Goal: Task Accomplishment & Management: Complete application form

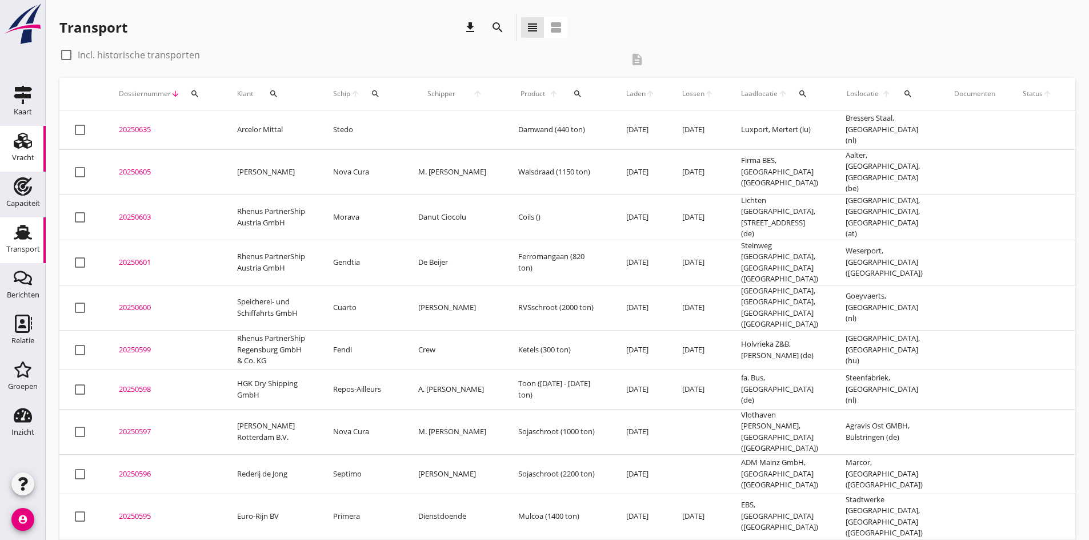
click at [25, 151] on div "Vracht" at bounding box center [23, 158] width 22 height 16
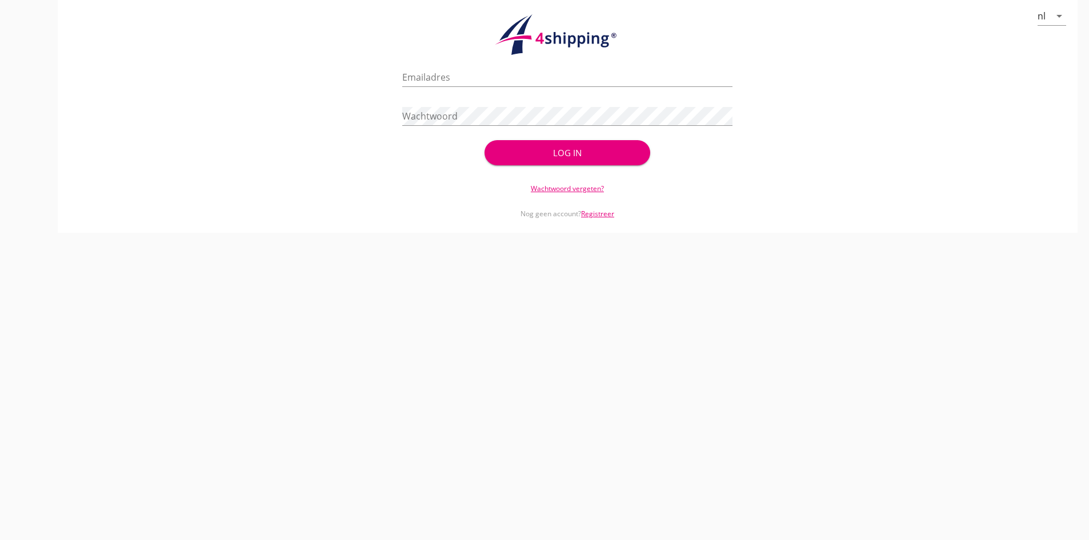
type input "[PERSON_NAME][EMAIL_ADDRESS][DOMAIN_NAME]"
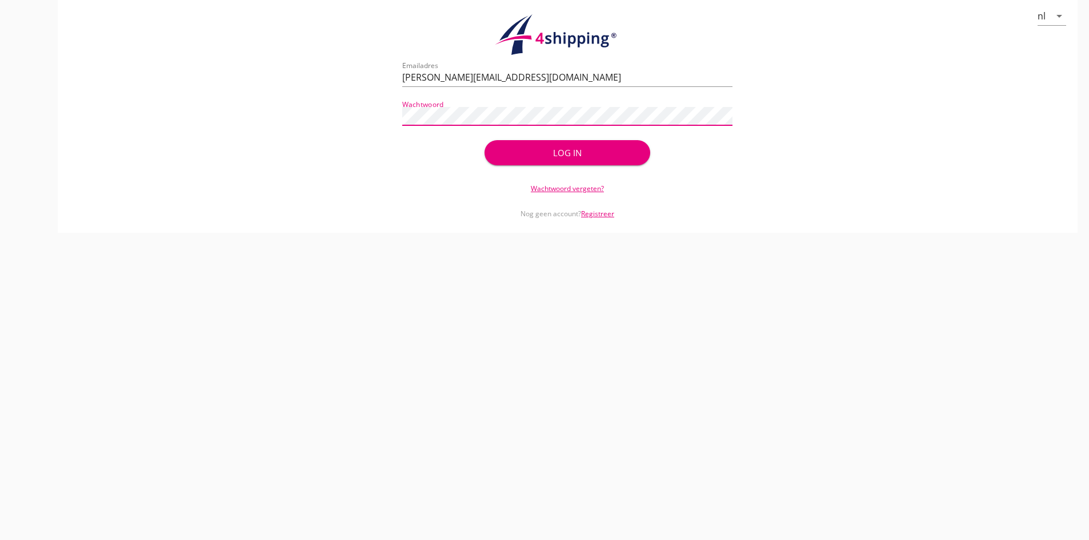
click at [560, 153] on div "Log in" at bounding box center [567, 152] width 129 height 13
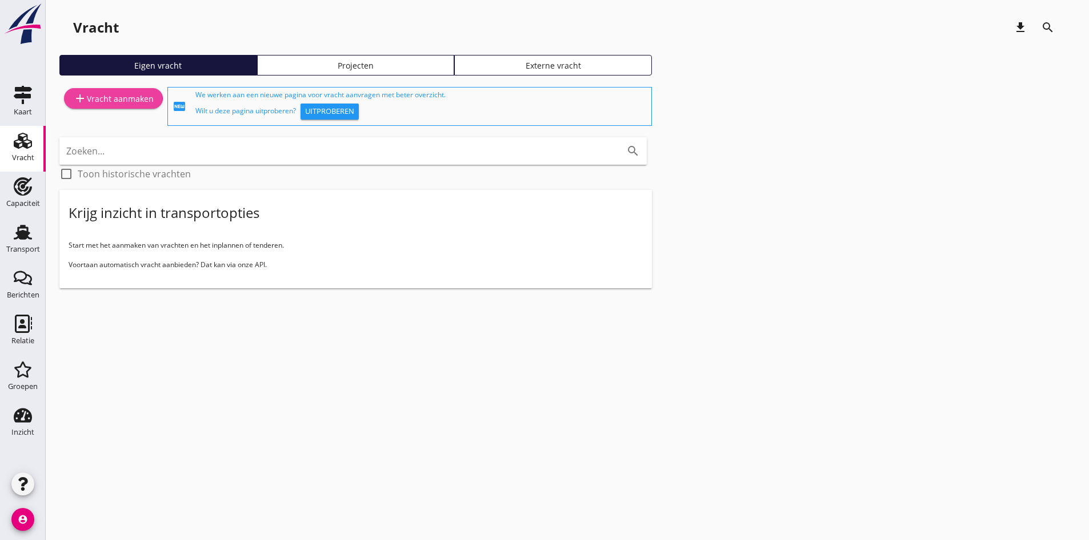
click at [127, 98] on div "add Vracht aanmaken" at bounding box center [113, 98] width 81 height 14
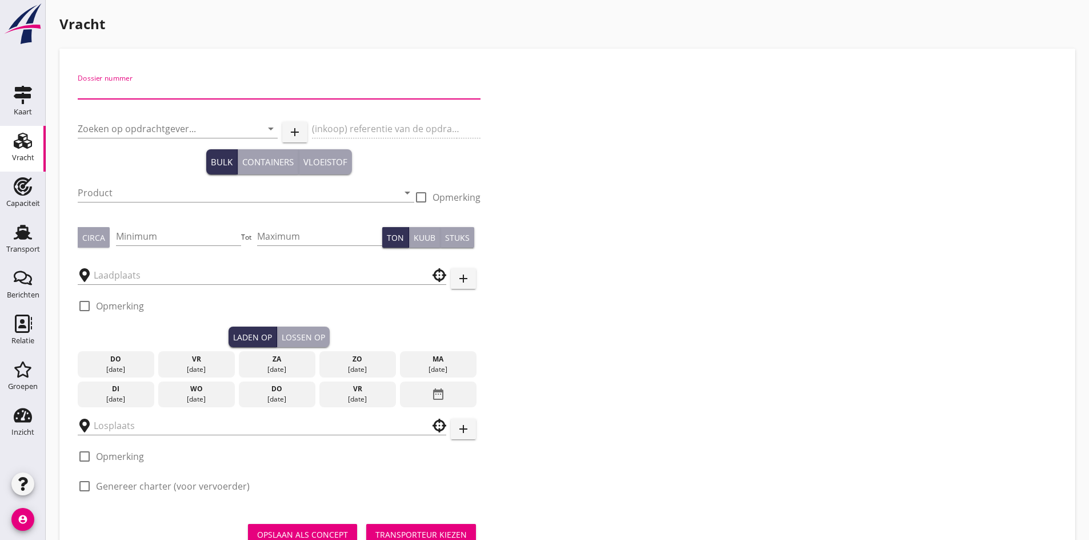
click at [151, 90] on input "Dossier nummer" at bounding box center [279, 90] width 403 height 18
type input "20250607"
click at [131, 137] on input "Zoeken op opdrachtgever..." at bounding box center [162, 128] width 168 height 18
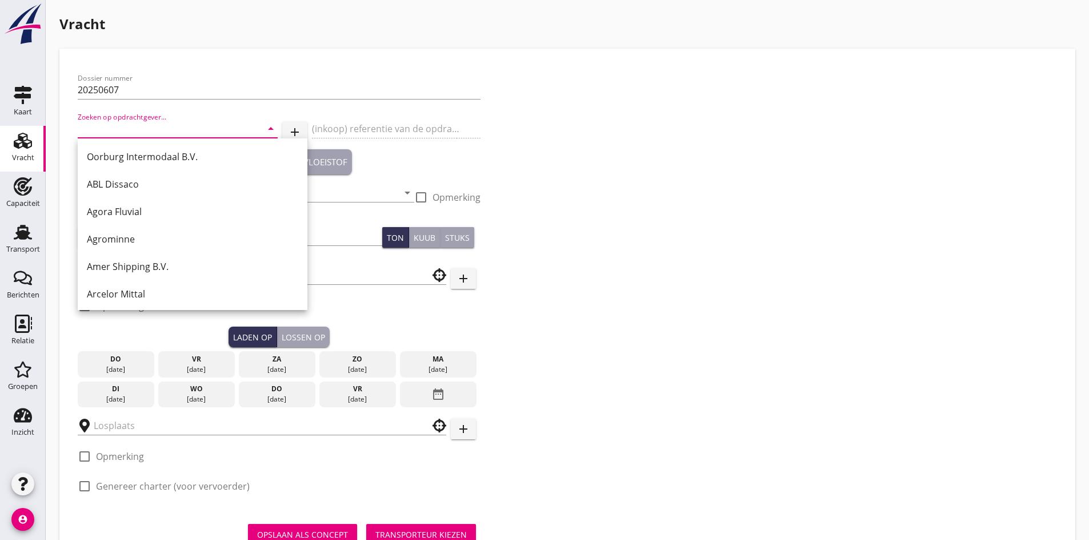
click at [92, 141] on div "Oorburg Intermodaal B.V. ABL Dissaco Agora Fluvial Agrominne Amer Shipping B.V.…" at bounding box center [193, 376] width 230 height 476
click at [97, 133] on input "Zoeken op opdrachtgever..." at bounding box center [162, 128] width 168 height 18
click at [90, 122] on input "Zoeken op opdrachtgever..." at bounding box center [162, 128] width 168 height 18
click at [93, 127] on input "Zoeken op opdrachtgever..." at bounding box center [162, 128] width 168 height 18
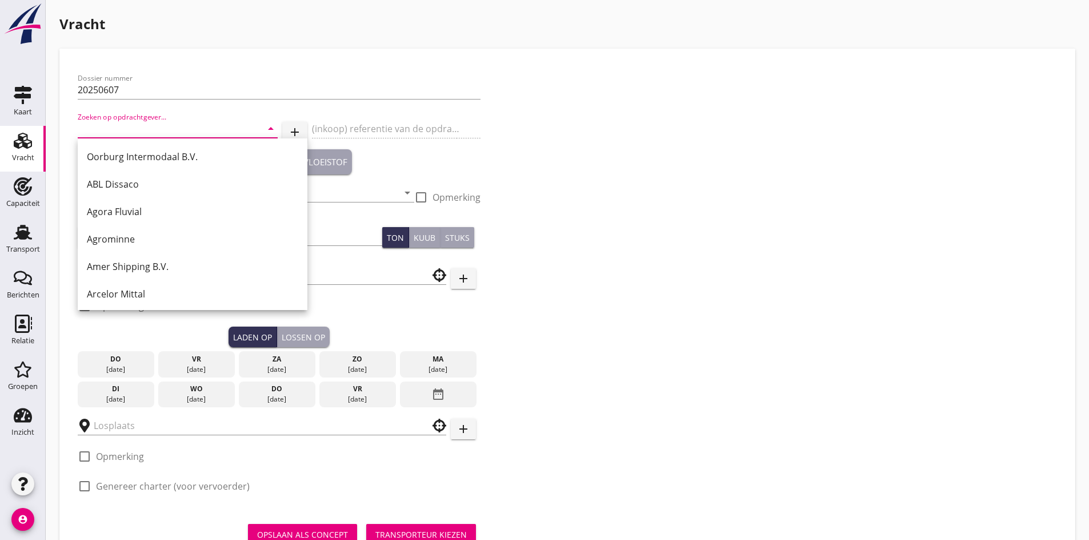
click at [93, 129] on input "Zoeken op opdrachtgever..." at bounding box center [162, 128] width 168 height 18
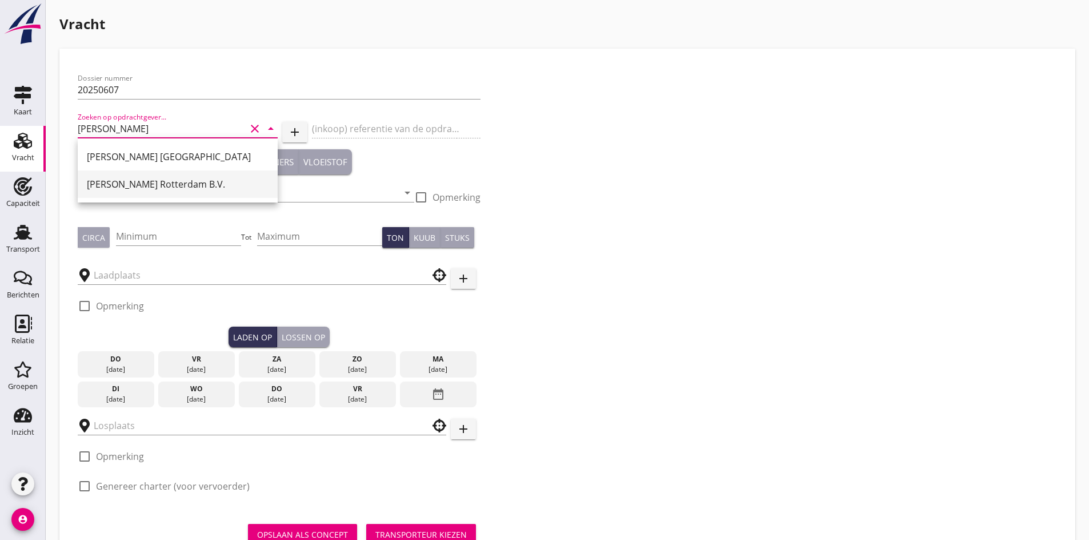
click at [142, 186] on div "[PERSON_NAME] Rotterdam B.V." at bounding box center [178, 184] width 182 height 14
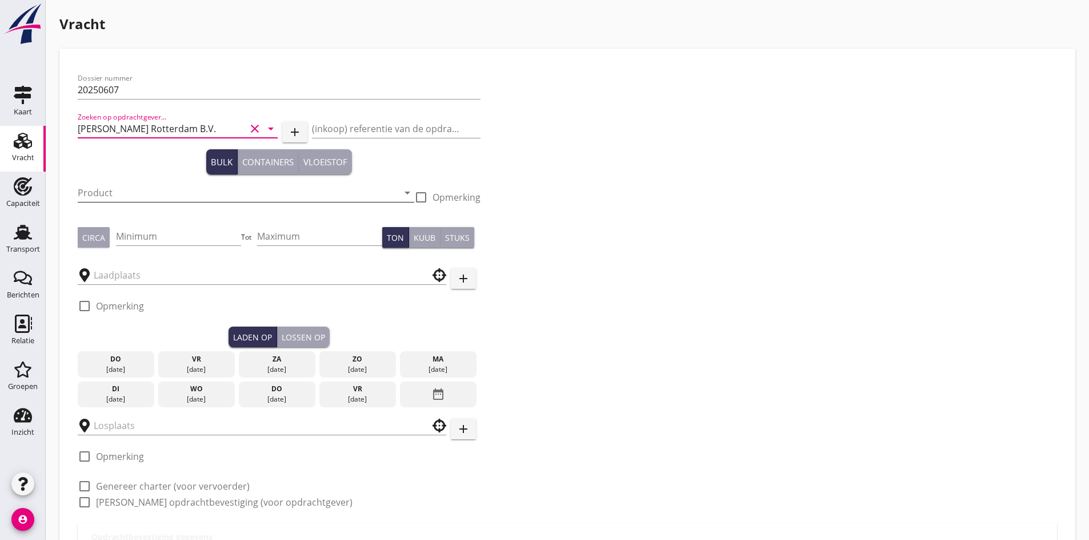
type input "[PERSON_NAME] Rotterdam B.V."
click at [125, 194] on input "Product" at bounding box center [238, 192] width 321 height 18
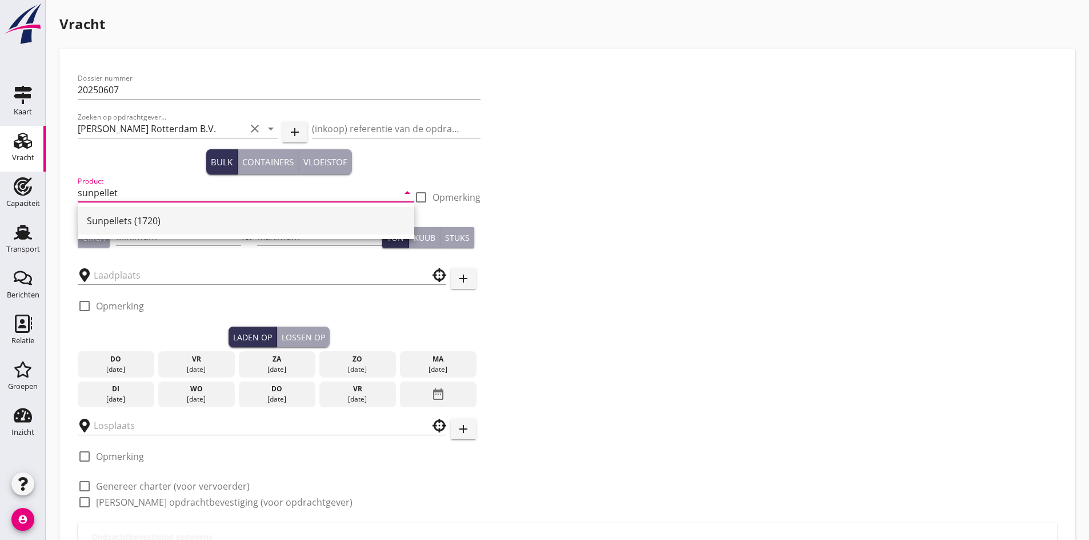
click at [131, 222] on div "Sunpellets (1720)" at bounding box center [246, 221] width 318 height 14
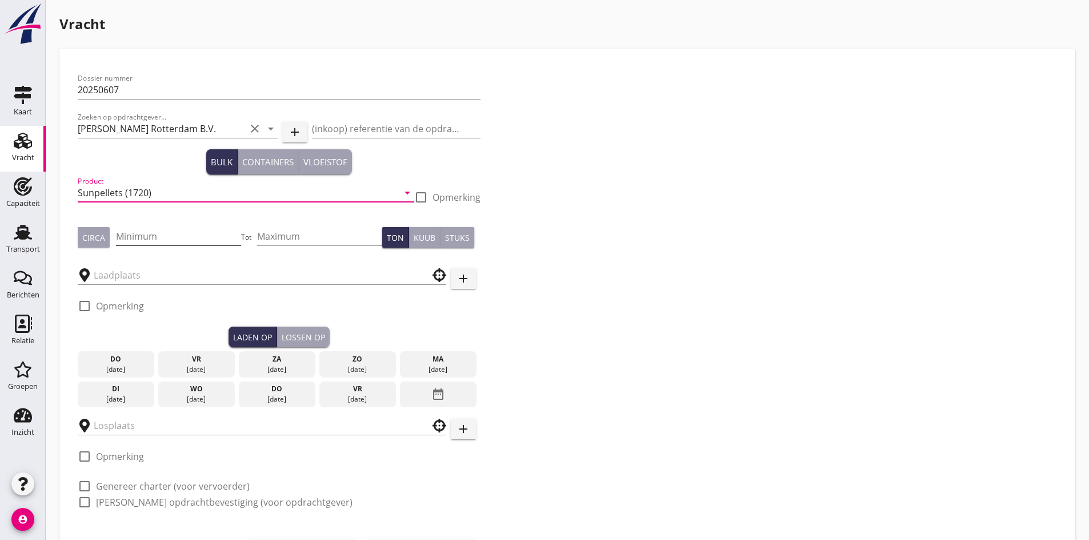
type input "Sunpellets (1720)"
click at [142, 235] on input "Minimum" at bounding box center [178, 236] width 125 height 18
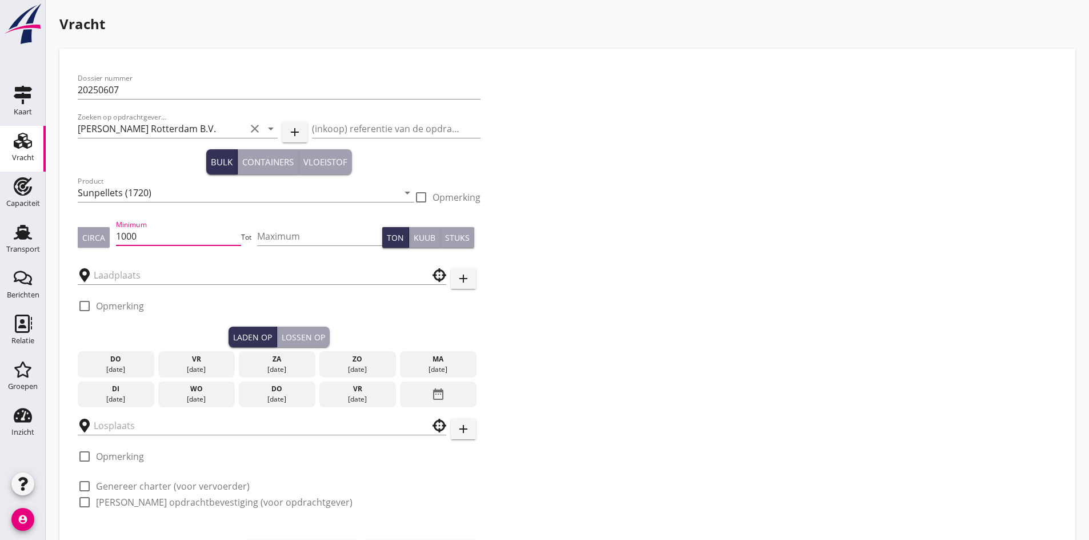
type input "1000"
click at [96, 234] on div "Circa" at bounding box center [93, 237] width 23 height 12
click at [125, 274] on input "text" at bounding box center [254, 275] width 321 height 18
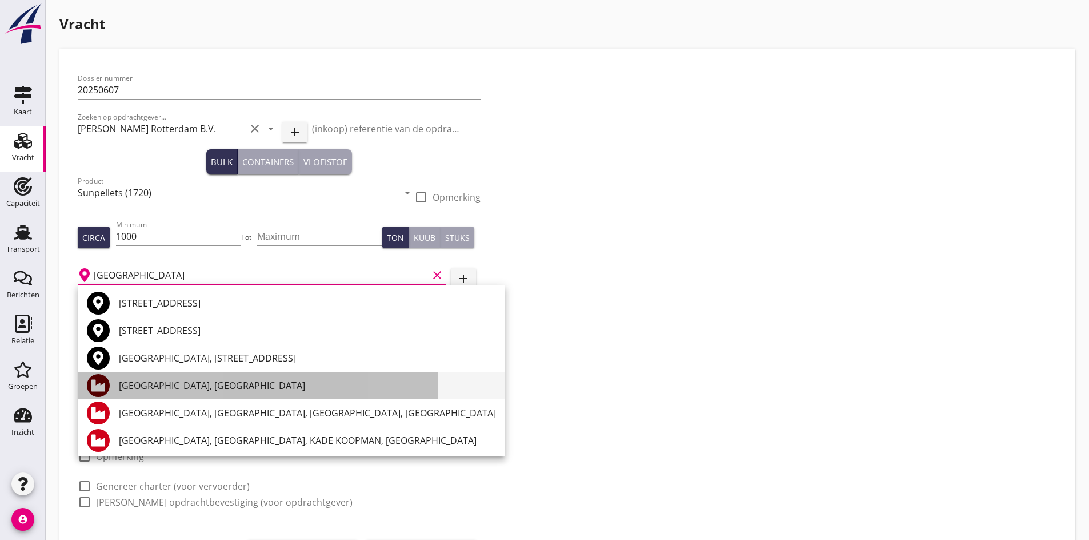
click at [216, 379] on div "[GEOGRAPHIC_DATA], [GEOGRAPHIC_DATA]" at bounding box center [307, 385] width 377 height 14
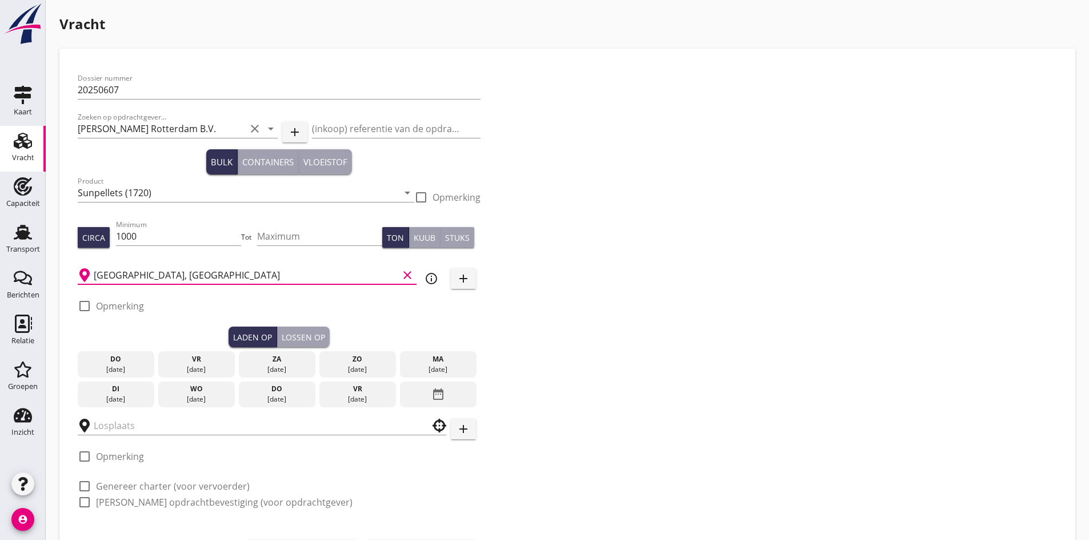
type input "[GEOGRAPHIC_DATA], [GEOGRAPHIC_DATA]"
drag, startPoint x: 85, startPoint y: 304, endPoint x: 129, endPoint y: 307, distance: 44.7
click at [86, 306] on div at bounding box center [84, 305] width 19 height 19
checkbox input "true"
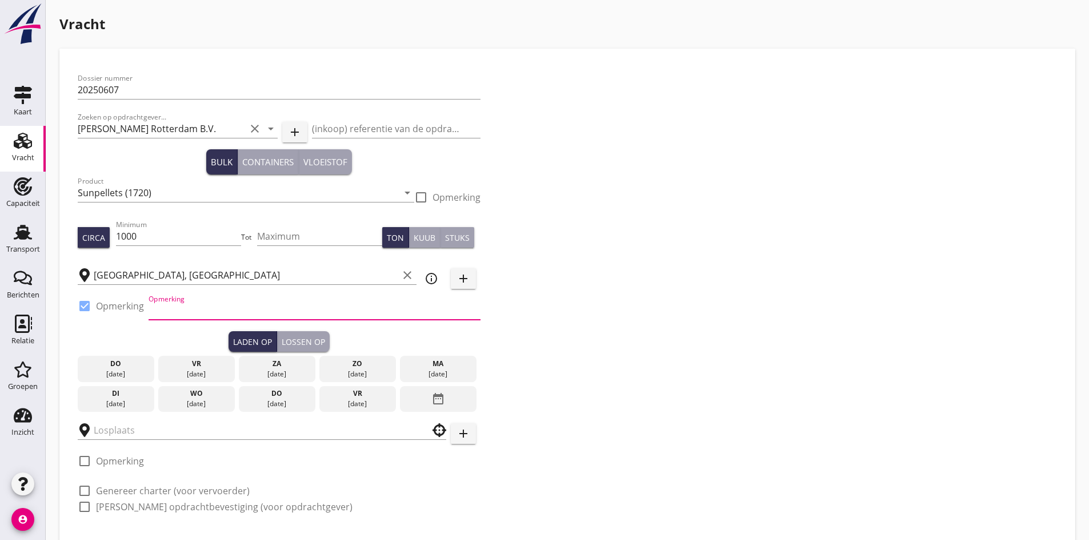
paste input "[PERSON_NAME]"
click at [150, 312] on input "[PERSON_NAME]" at bounding box center [315, 310] width 332 height 18
drag, startPoint x: 230, startPoint y: 308, endPoint x: 89, endPoint y: 308, distance: 141.2
click at [94, 308] on div "check_box Opmerking Opmerking NANXIN [PERSON_NAME]" at bounding box center [279, 311] width 403 height 39
click at [294, 309] on input "[PERSON_NAME] telefoon: 0205818228" at bounding box center [315, 310] width 332 height 18
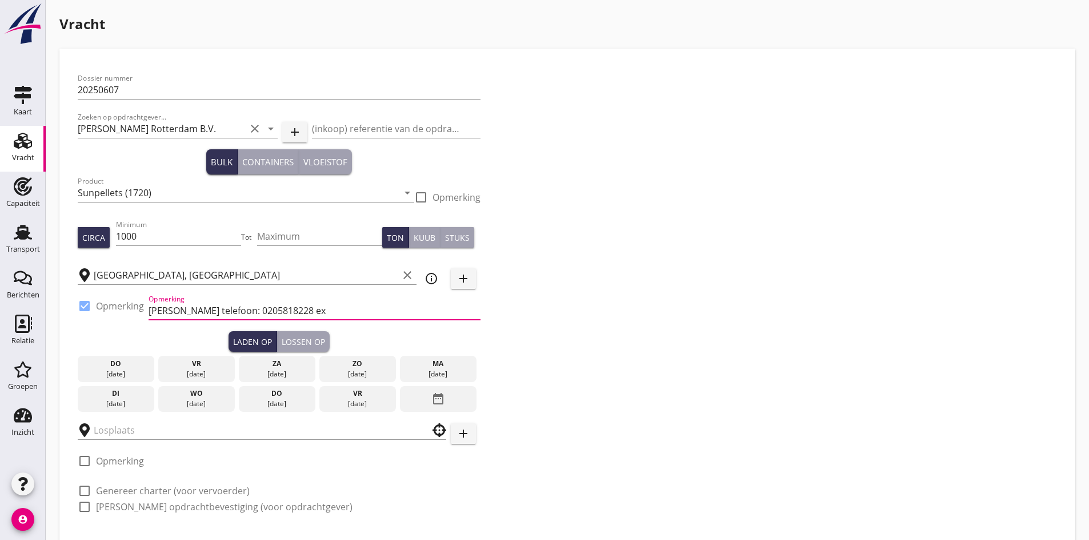
drag, startPoint x: 294, startPoint y: 309, endPoint x: 303, endPoint y: 313, distance: 9.8
click at [303, 313] on input "[PERSON_NAME] telefoon: 0205818228 ex" at bounding box center [315, 310] width 332 height 18
paste input "[PERSON_NAME]"
type input "[PERSON_NAME] telefoon: 0205818228 ex [PERSON_NAME]"
click at [449, 373] on div "[DATE]" at bounding box center [438, 374] width 71 height 10
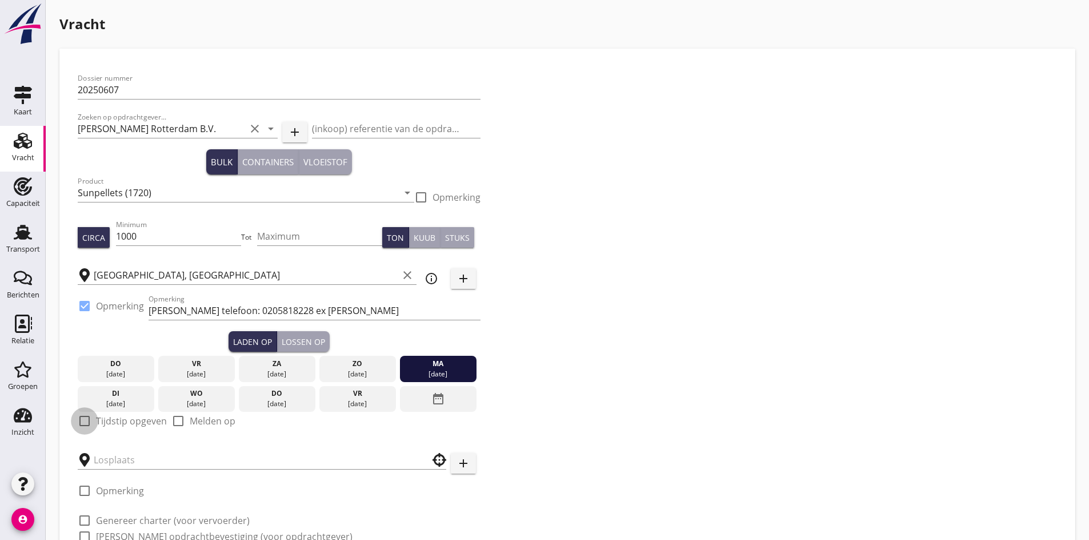
drag, startPoint x: 86, startPoint y: 424, endPoint x: 115, endPoint y: 424, distance: 29.7
click at [86, 425] on div at bounding box center [84, 420] width 19 height 19
checkbox input "true"
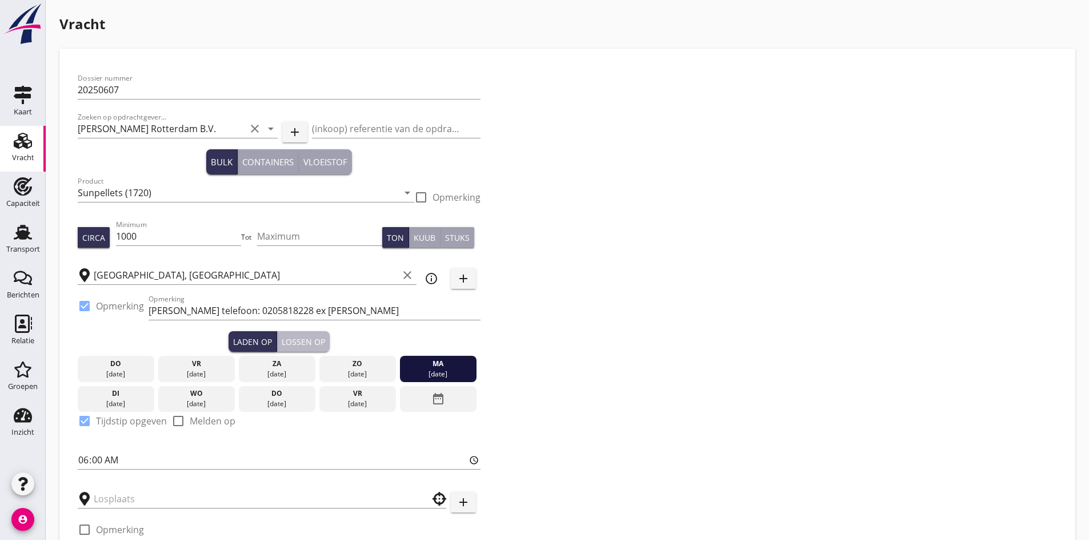
click at [292, 341] on div "Lossen op" at bounding box center [303, 342] width 43 height 12
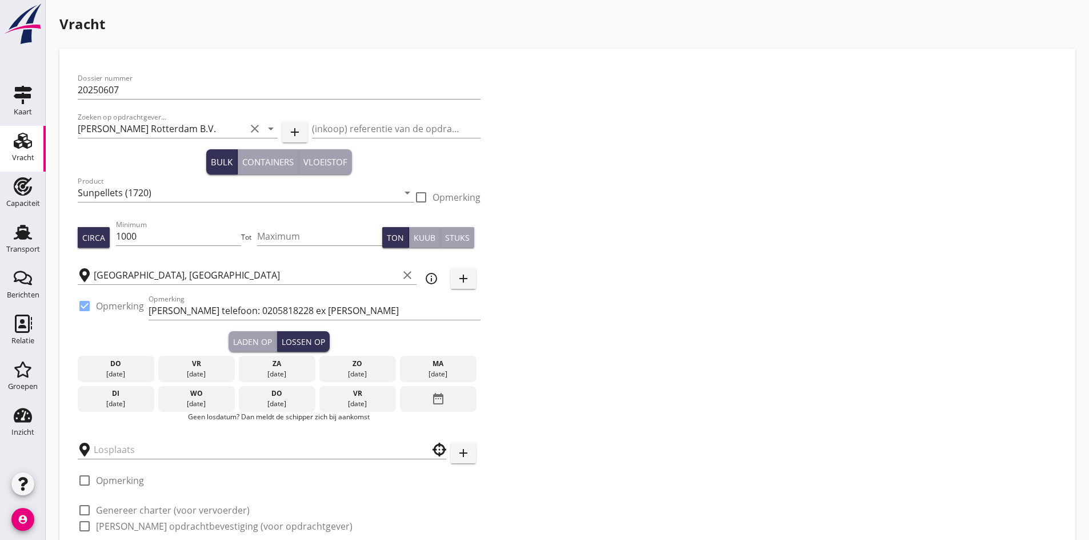
click at [231, 336] on button "Laden op" at bounding box center [253, 341] width 49 height 21
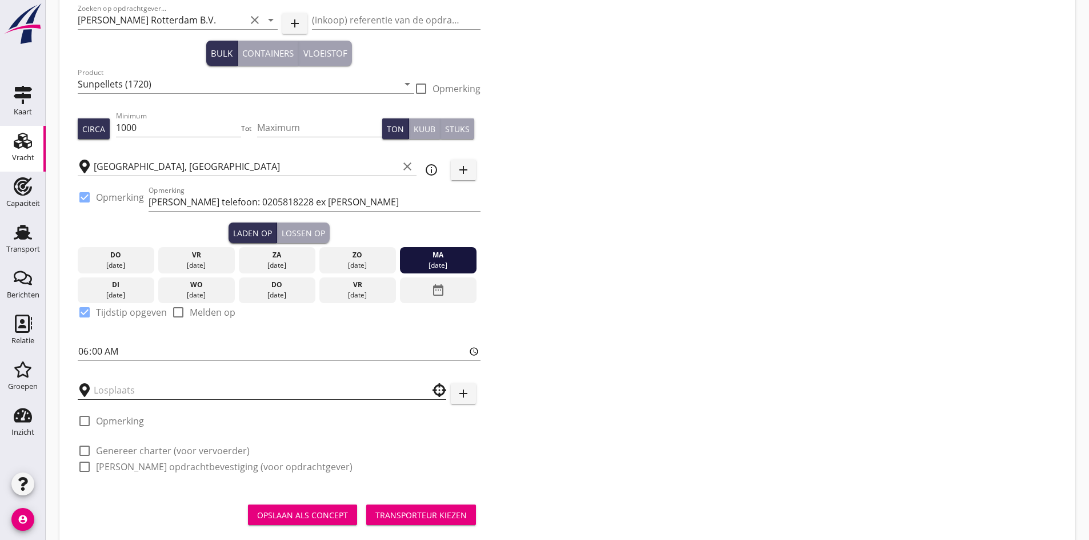
scroll to position [134, 0]
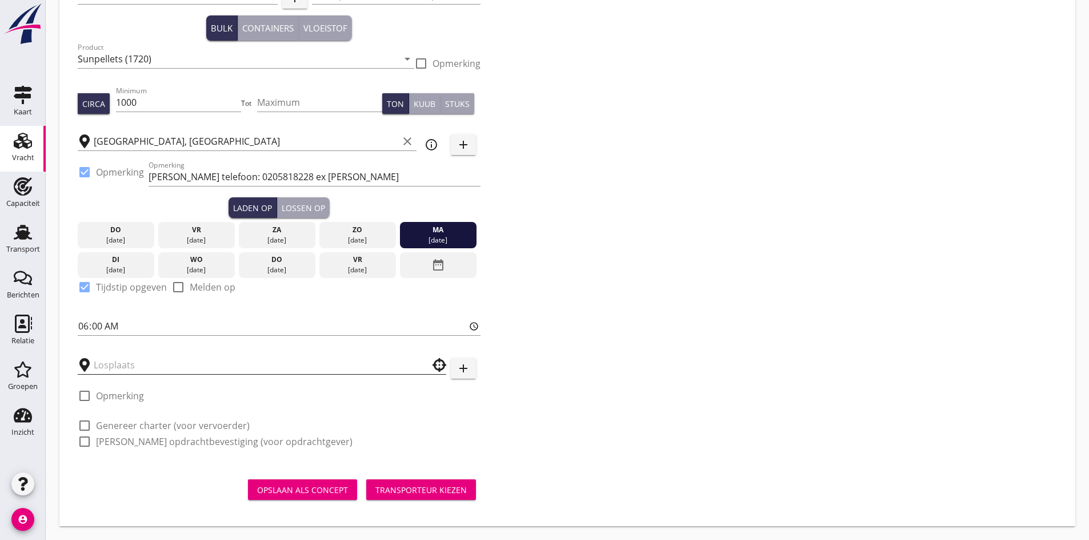
click at [119, 359] on input "text" at bounding box center [254, 365] width 321 height 18
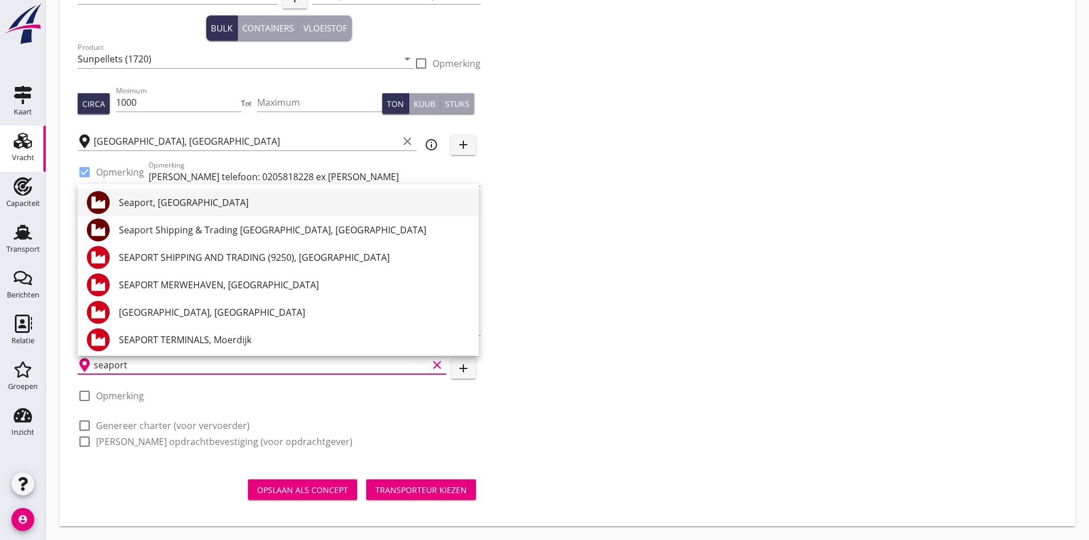
click at [159, 201] on div "Seaport, [GEOGRAPHIC_DATA]" at bounding box center [294, 202] width 351 height 14
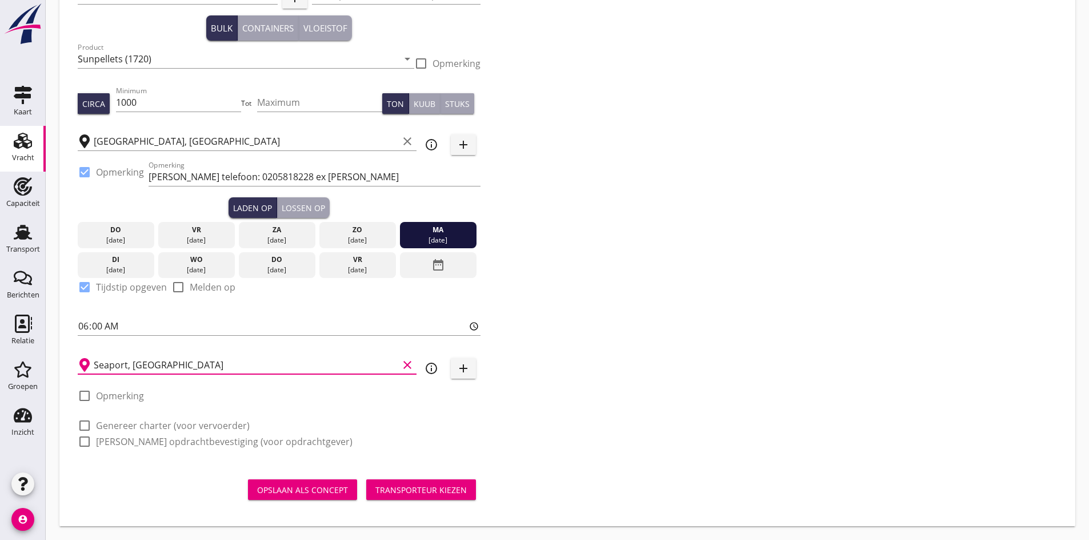
type input "Seaport, [GEOGRAPHIC_DATA]"
click at [81, 424] on div at bounding box center [84, 425] width 19 height 19
checkbox input "true"
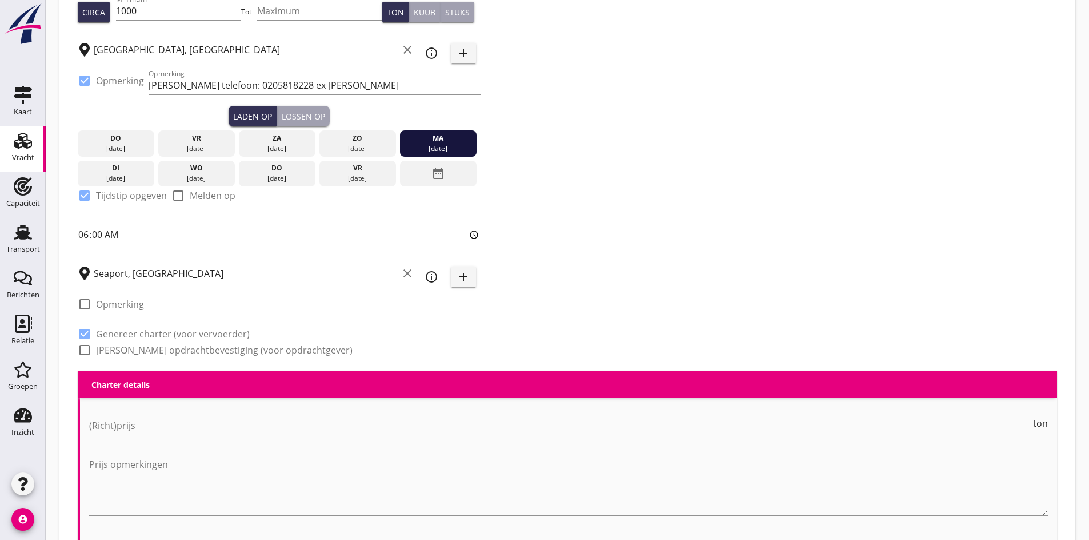
scroll to position [511, 0]
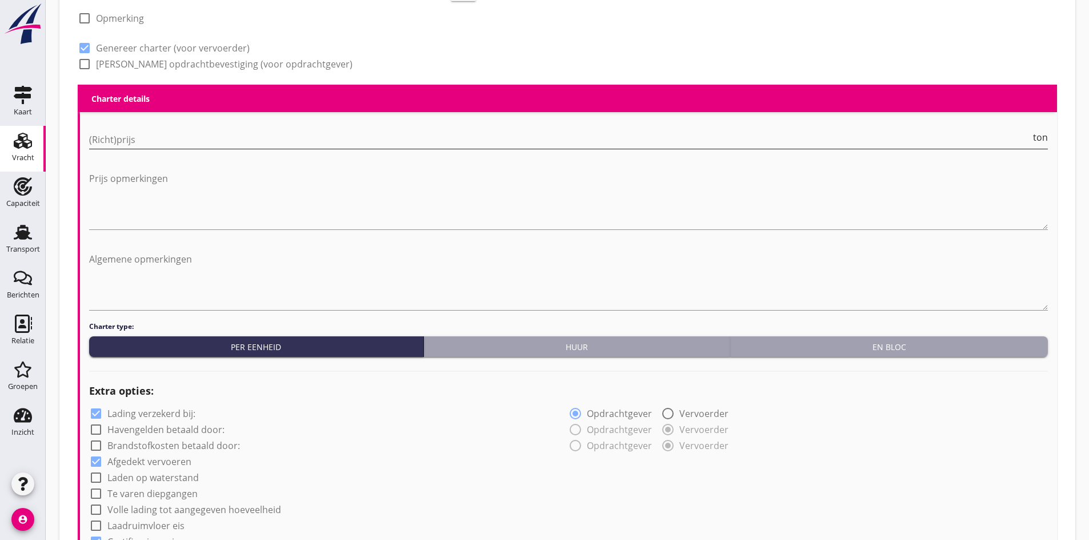
click at [103, 143] on input "(Richt)prijs" at bounding box center [560, 139] width 942 height 18
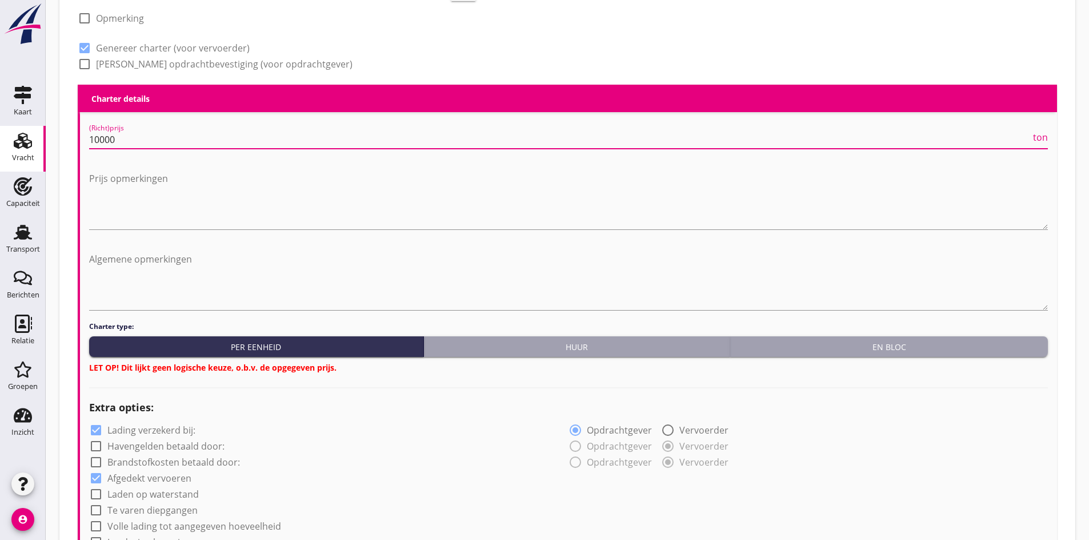
type input "10000"
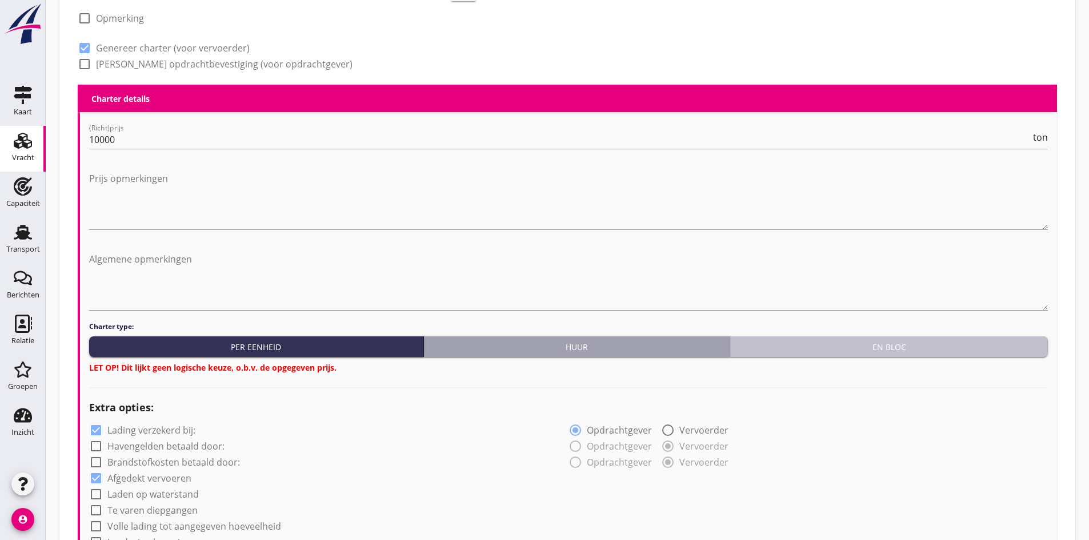
drag, startPoint x: 773, startPoint y: 340, endPoint x: 732, endPoint y: 379, distance: 56.6
click at [774, 341] on div "En bloc" at bounding box center [889, 347] width 309 height 12
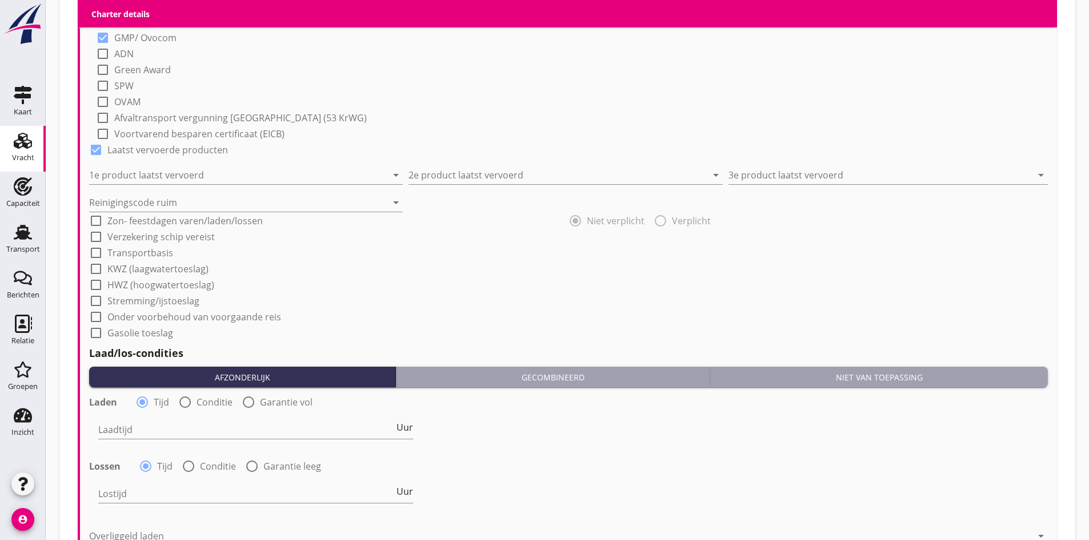
scroll to position [1083, 0]
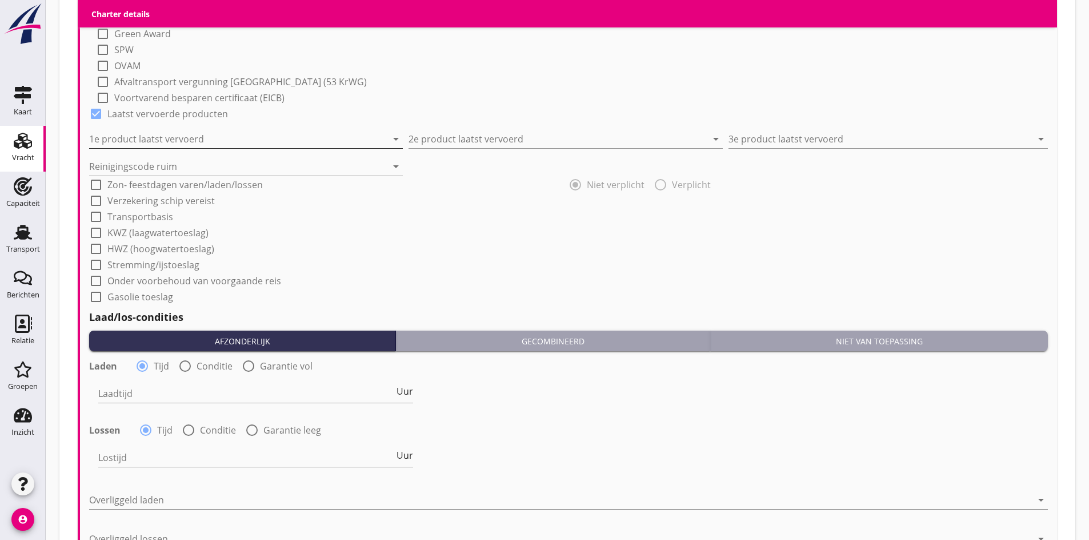
click at [146, 136] on input "1e product laatst vervoerd" at bounding box center [238, 139] width 298 height 18
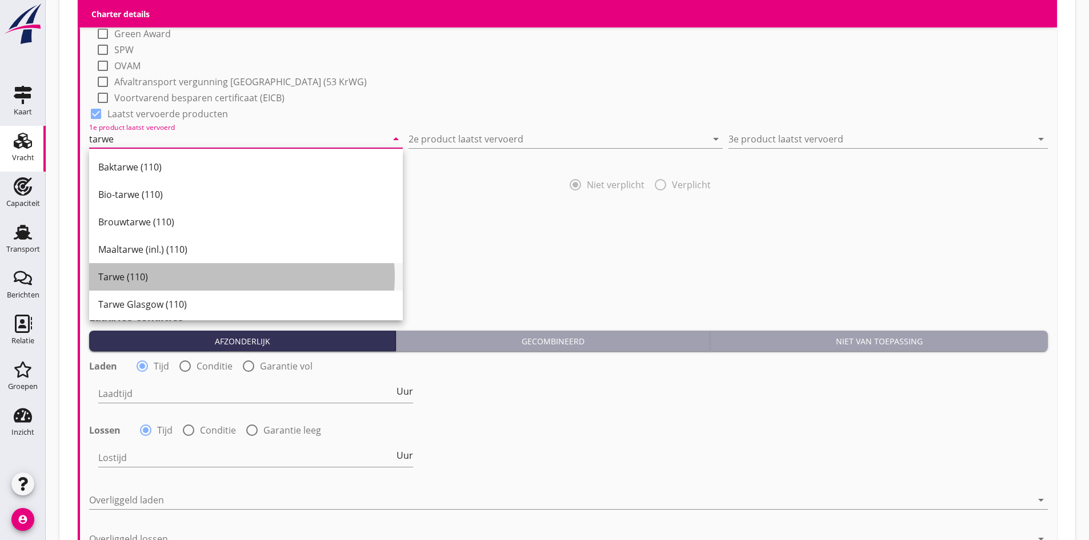
click at [158, 283] on div "Tarwe (110)" at bounding box center [245, 277] width 295 height 14
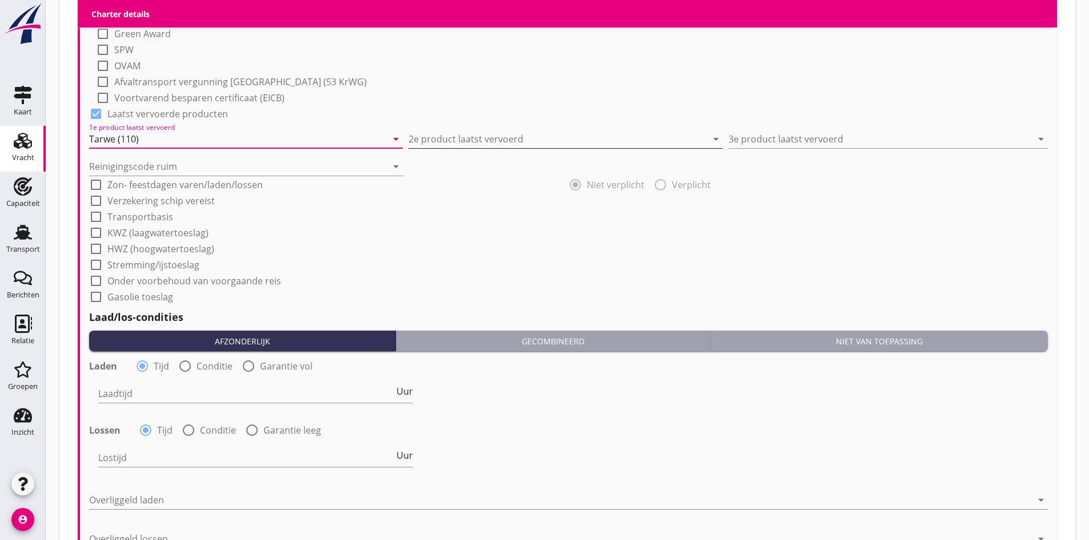
type input "Tarwe (110)"
click at [530, 135] on input "2e product laatst vervoerd" at bounding box center [558, 139] width 298 height 18
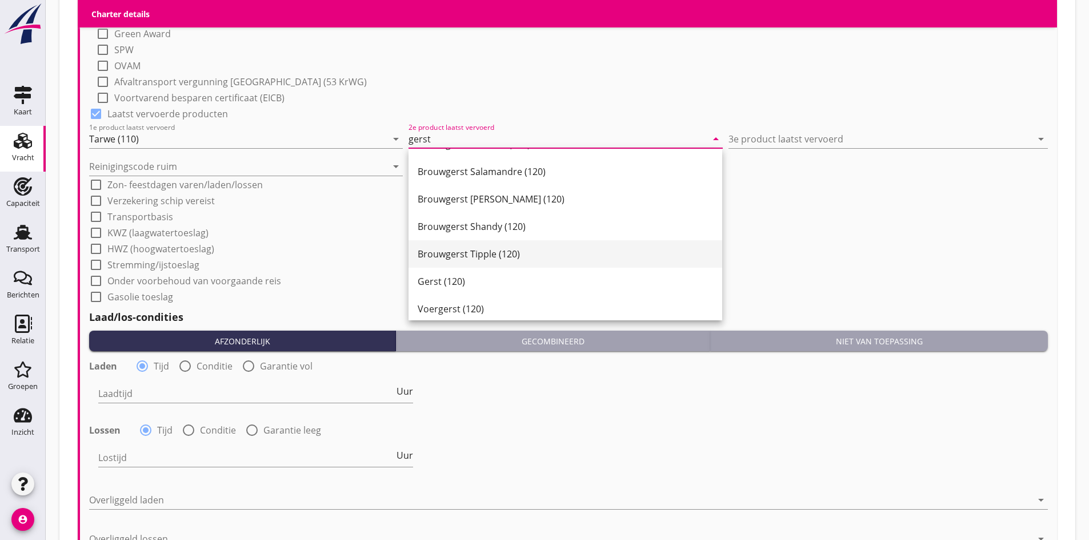
scroll to position [359, 0]
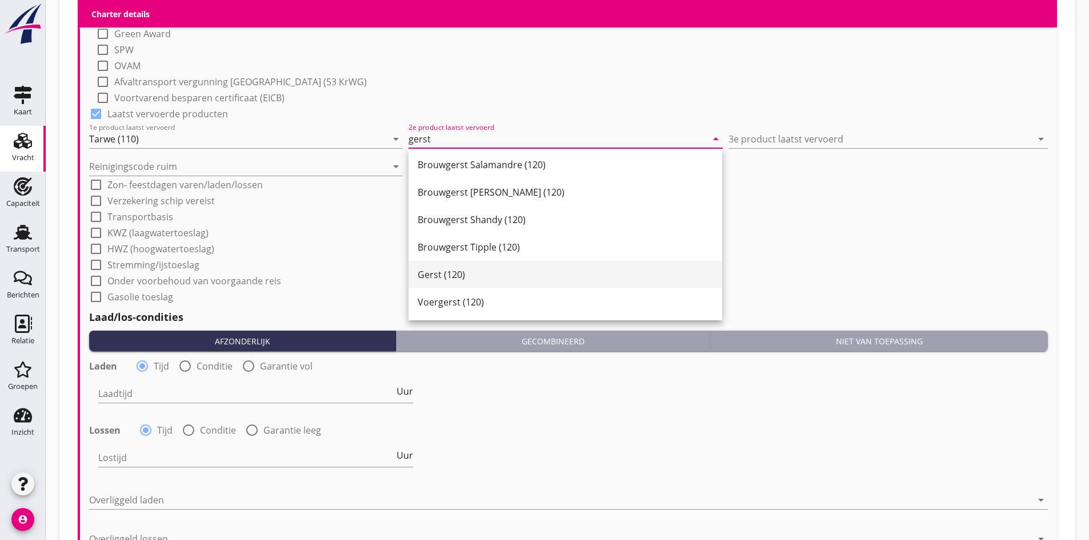
click at [459, 281] on div "Gerst (120)" at bounding box center [565, 274] width 295 height 27
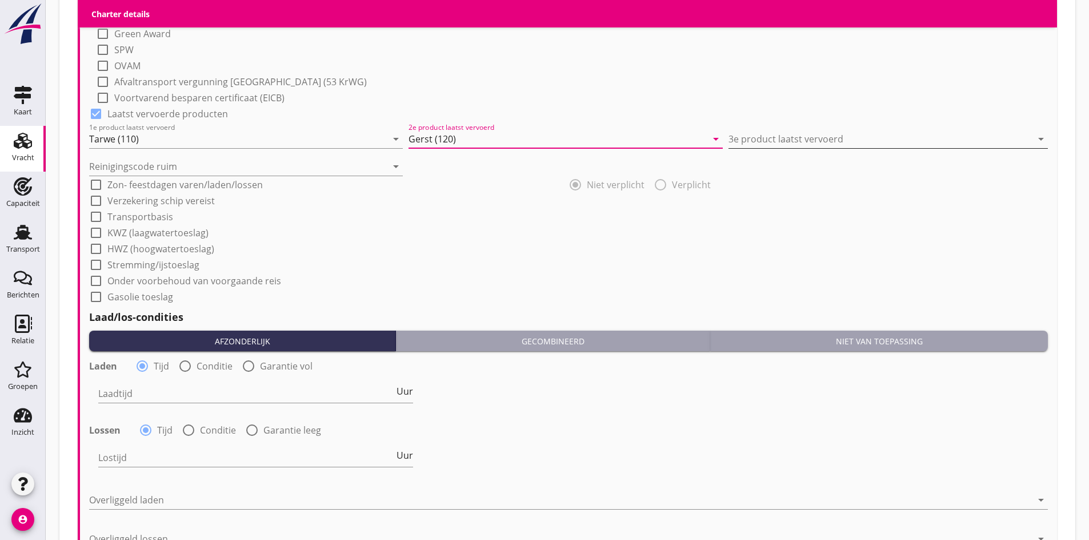
type input "Gerst (120)"
click at [784, 144] on input "3e product laatst vervoerd" at bounding box center [880, 139] width 303 height 18
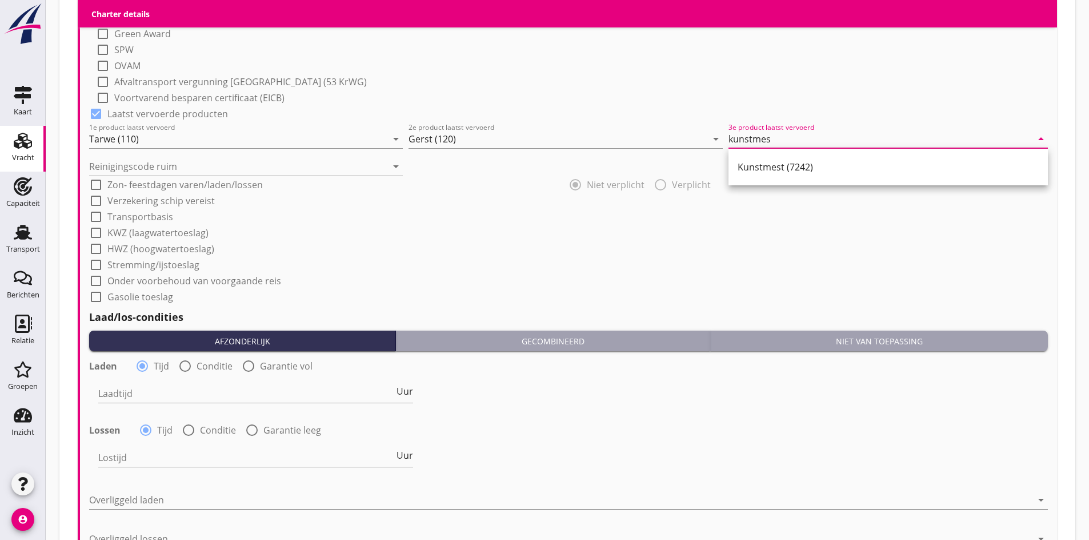
click at [823, 181] on div "Kunstmest (7242)" at bounding box center [889, 167] width 320 height 37
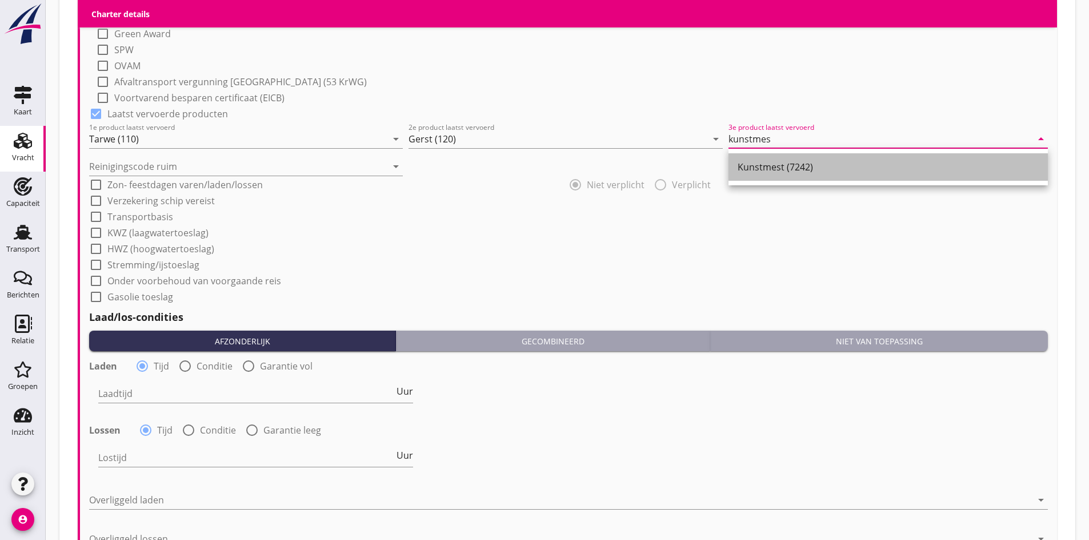
click at [818, 174] on div "Kunstmest (7242)" at bounding box center [888, 166] width 301 height 27
type input "Kunstmest (7242)"
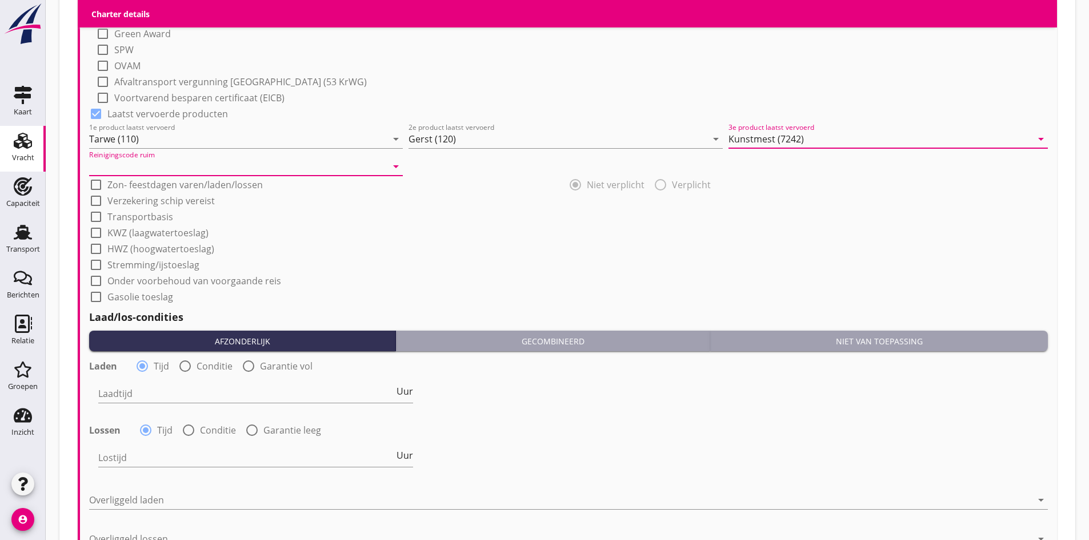
click at [209, 166] on input "Reinigingscode ruim" at bounding box center [238, 166] width 298 height 18
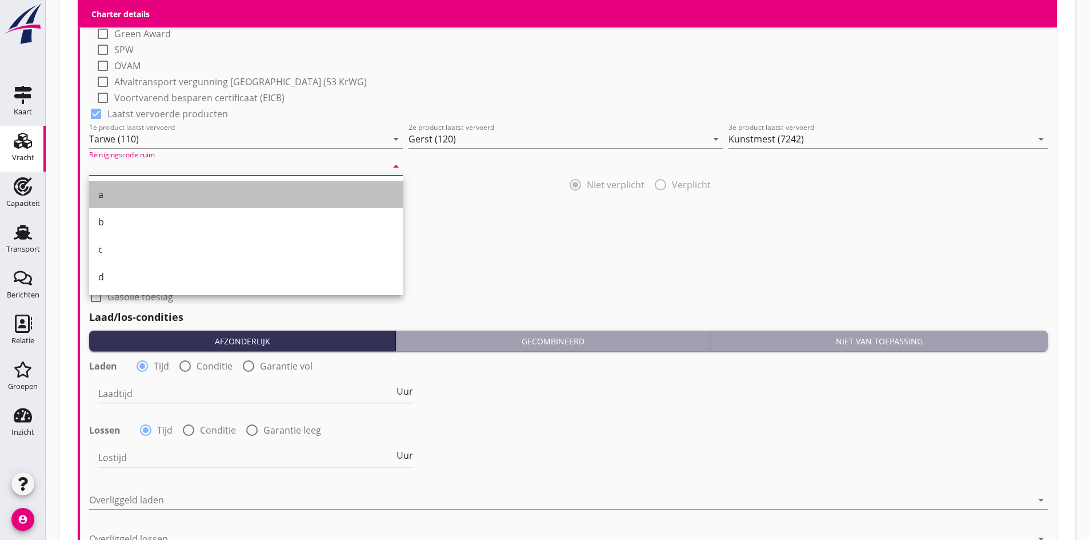
click at [187, 194] on div "a" at bounding box center [245, 194] width 295 height 14
type input "a"
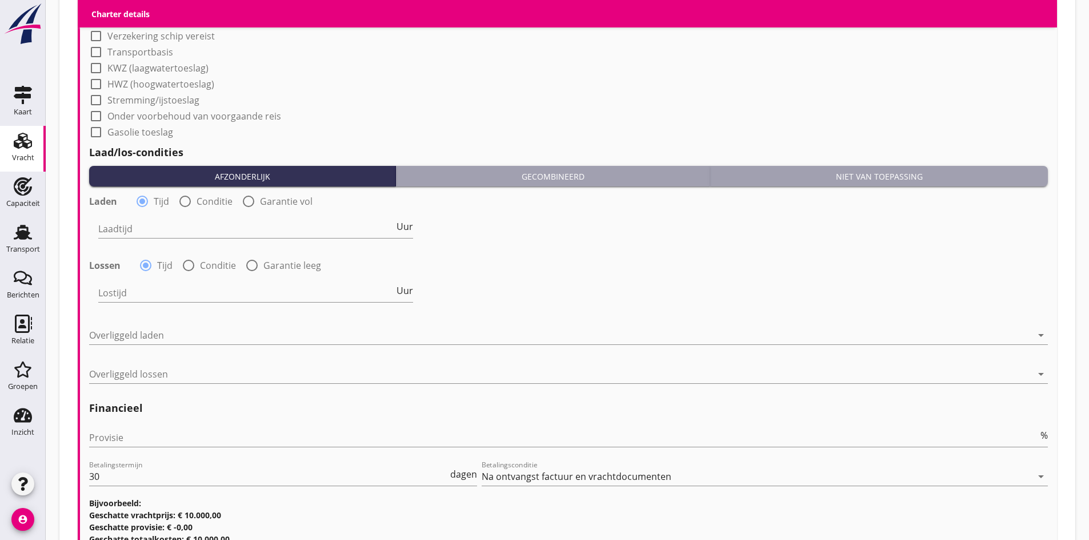
scroll to position [1311, 0]
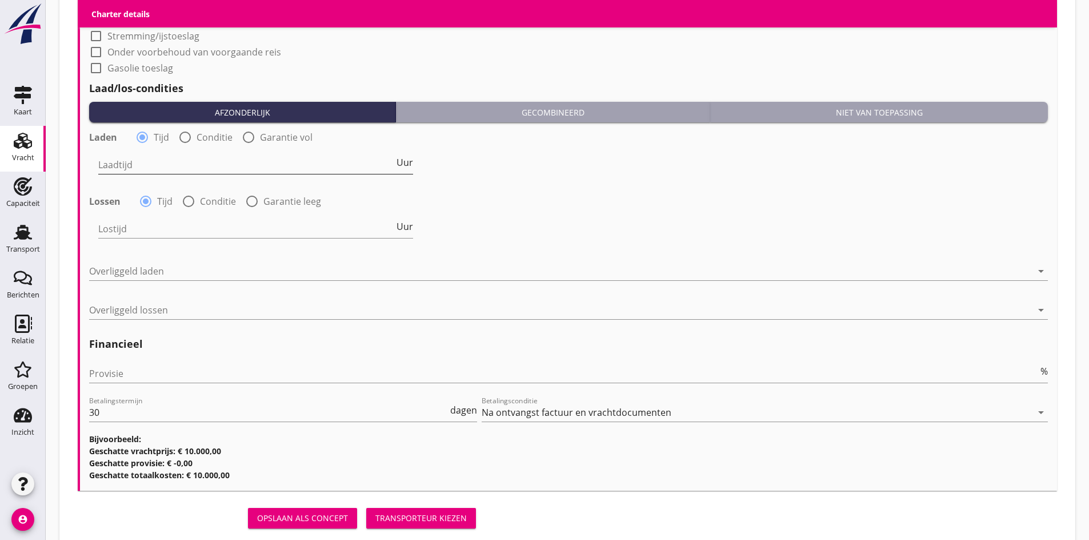
click at [159, 159] on input "Laadtijd" at bounding box center [246, 164] width 296 height 18
click at [185, 135] on div at bounding box center [184, 136] width 19 height 19
radio input "false"
radio input "true"
click at [180, 158] on div at bounding box center [327, 164] width 458 height 18
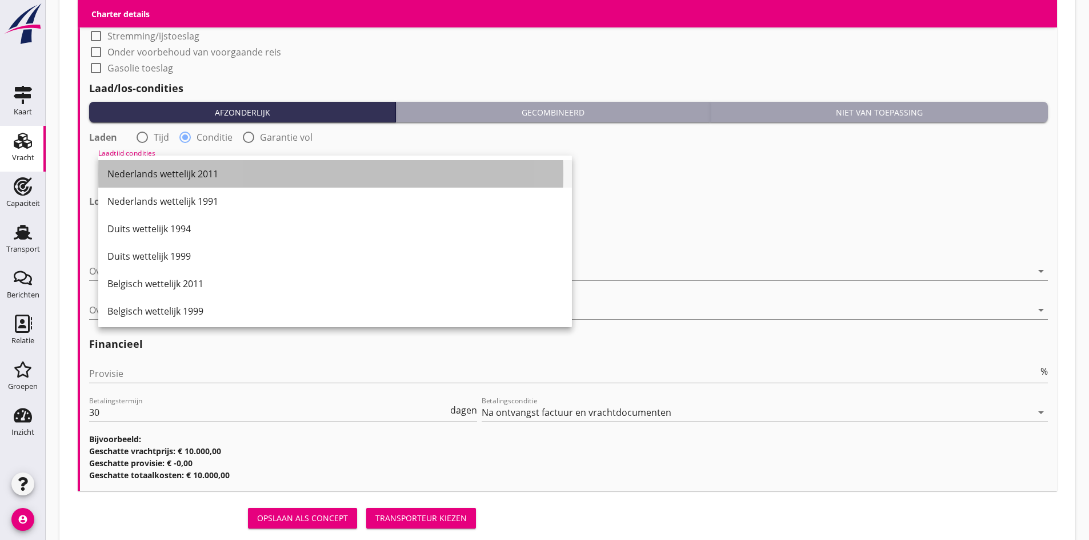
click at [182, 178] on div "Nederlands wettelijk 2011" at bounding box center [335, 174] width 456 height 14
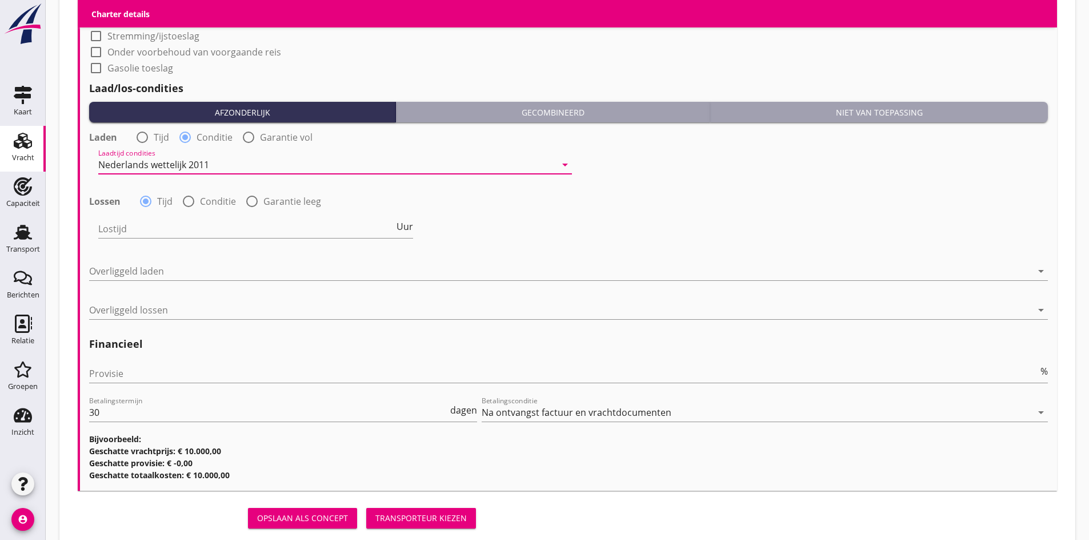
click at [191, 204] on div at bounding box center [188, 200] width 19 height 19
radio input "false"
radio input "true"
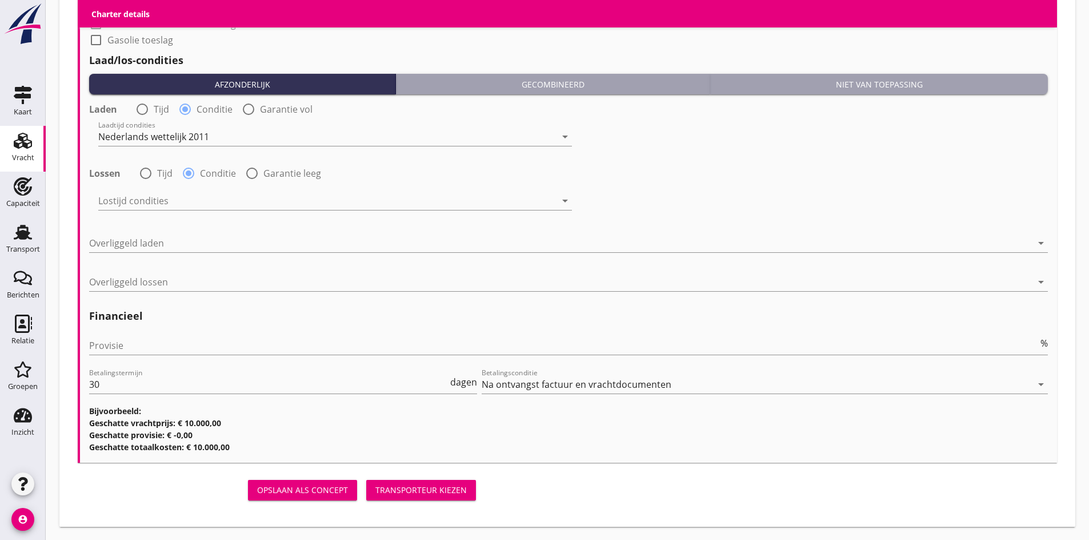
scroll to position [1340, 0]
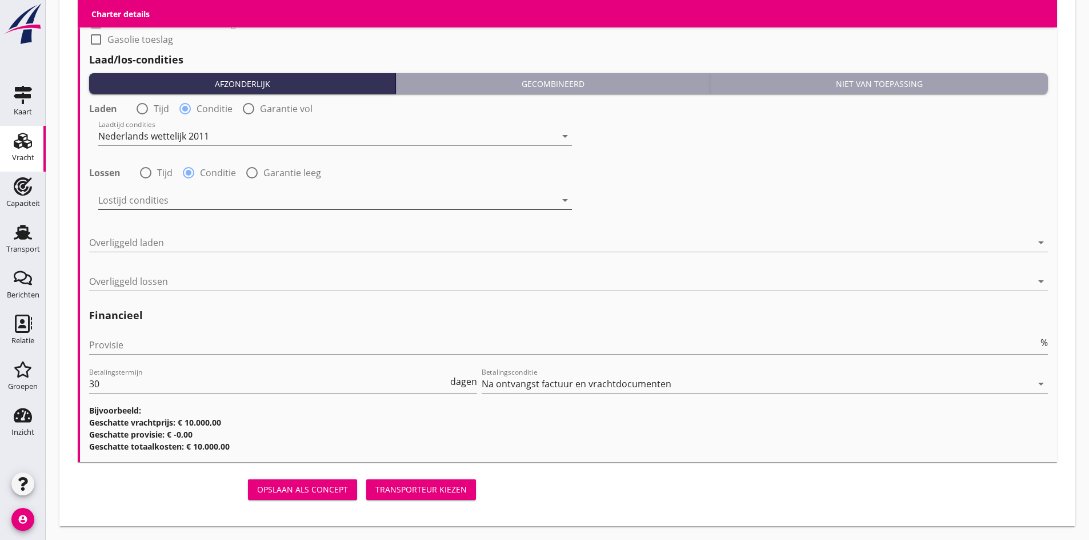
click at [182, 205] on div at bounding box center [327, 200] width 458 height 18
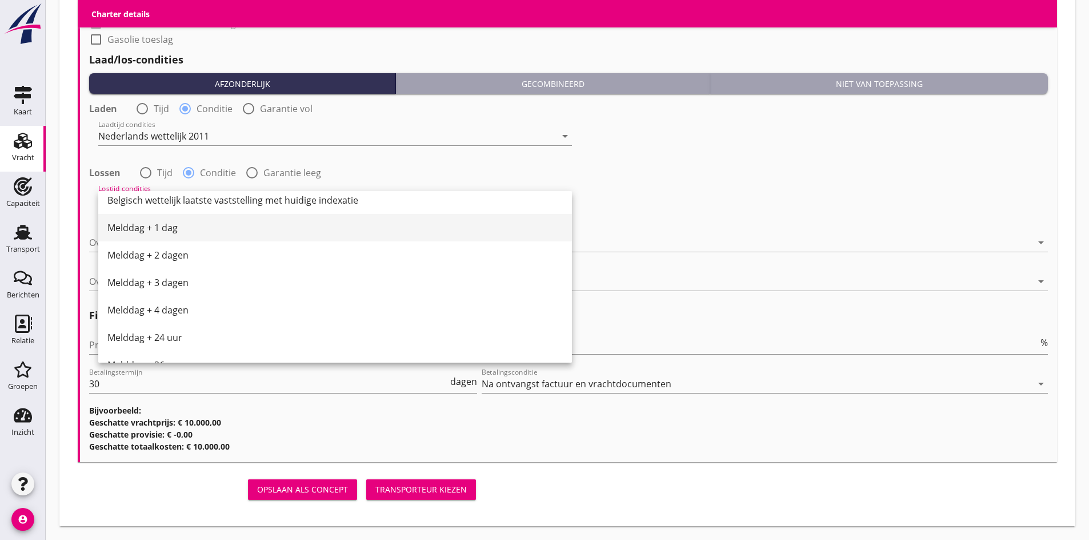
scroll to position [380, 0]
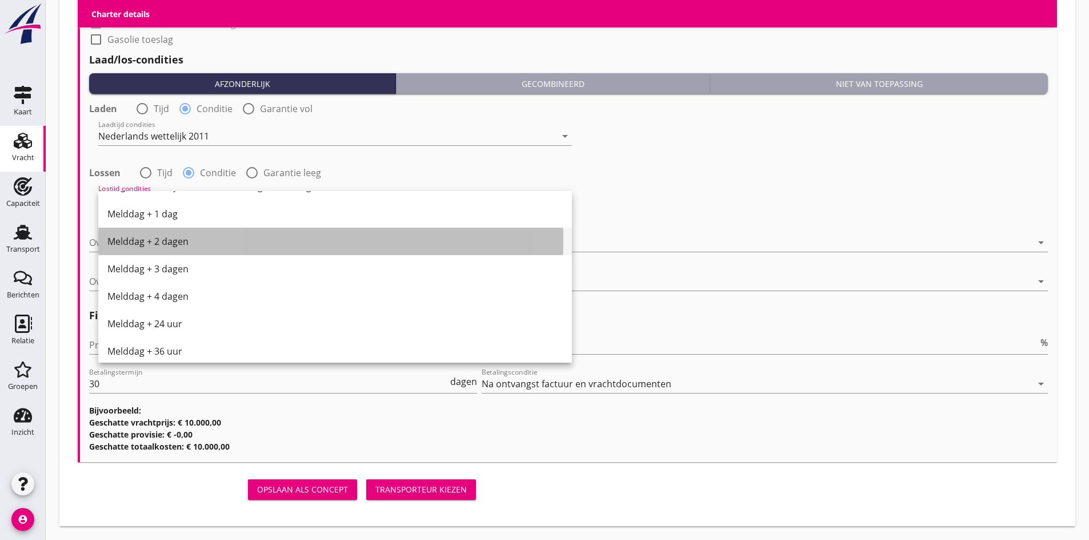
click at [180, 237] on div "Melddag + 2 dagen" at bounding box center [335, 241] width 456 height 14
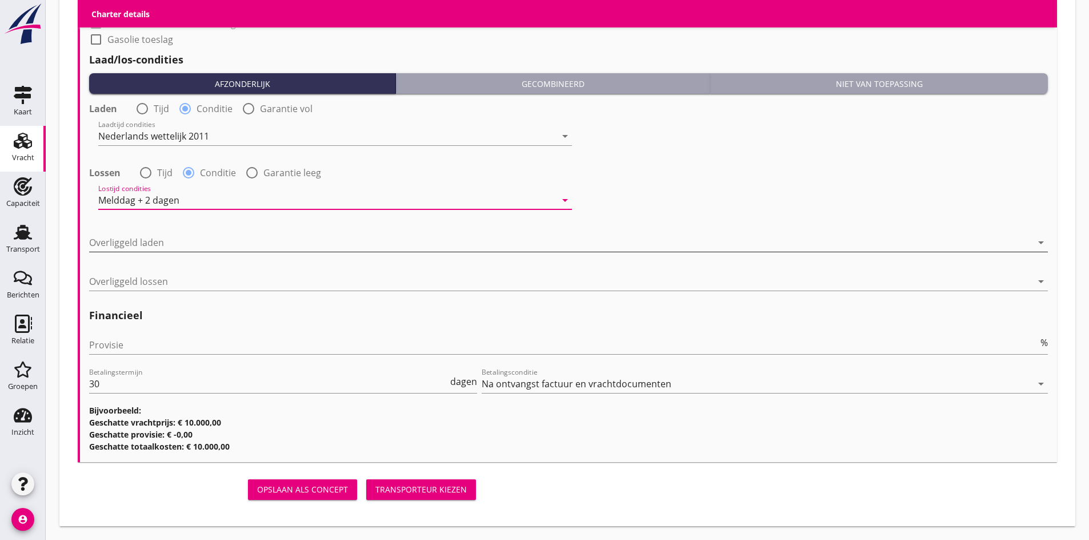
click at [179, 237] on div at bounding box center [560, 242] width 943 height 18
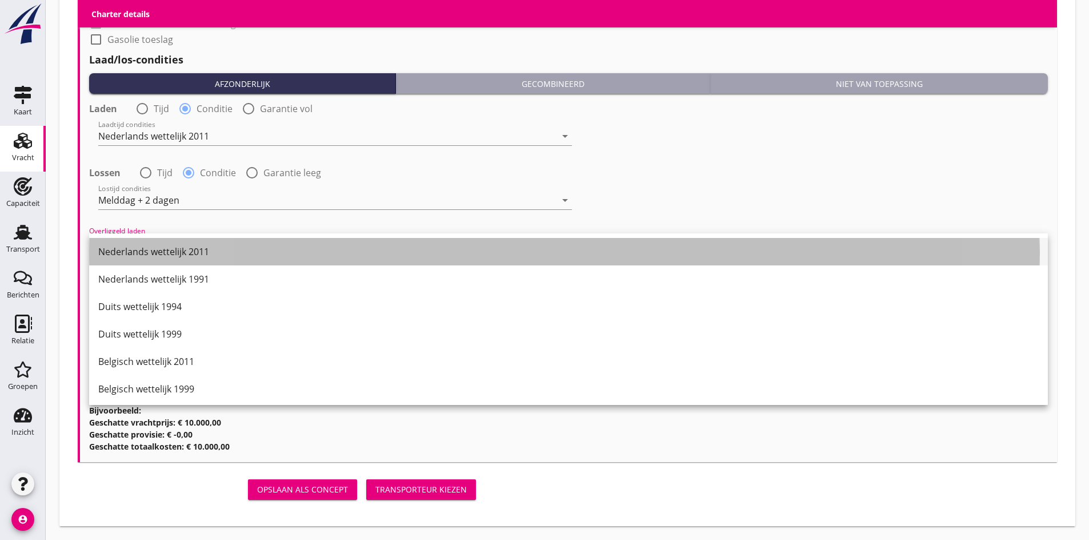
click at [166, 251] on div "Nederlands wettelijk 2011" at bounding box center [568, 252] width 941 height 14
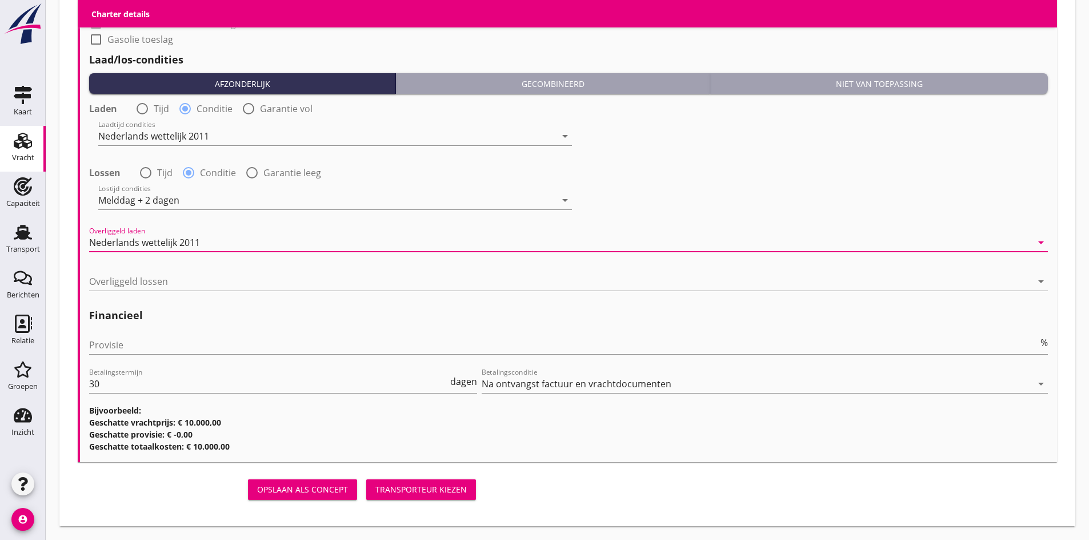
click at [143, 295] on div at bounding box center [568, 298] width 959 height 7
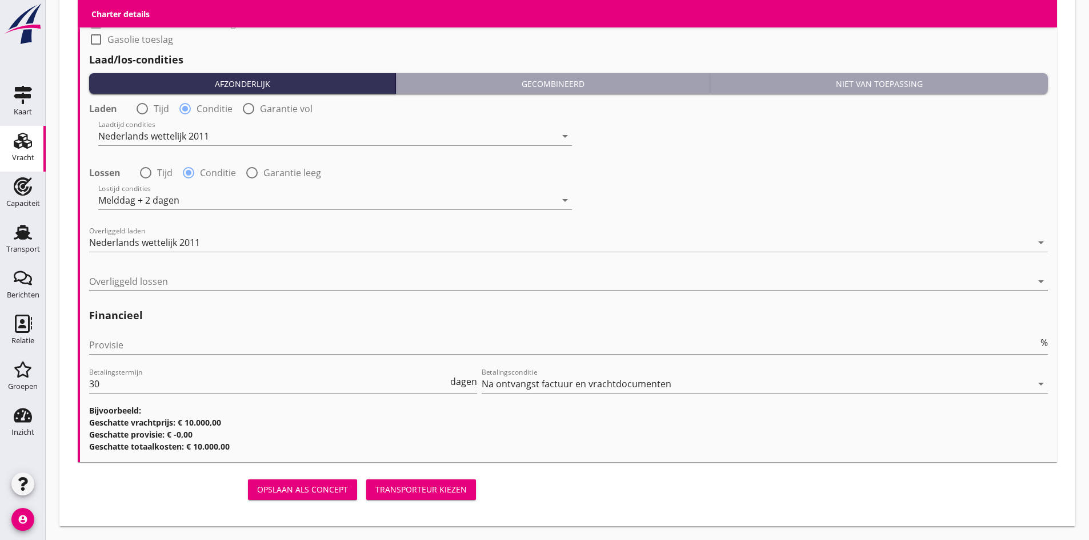
click at [139, 288] on div at bounding box center [560, 281] width 943 height 18
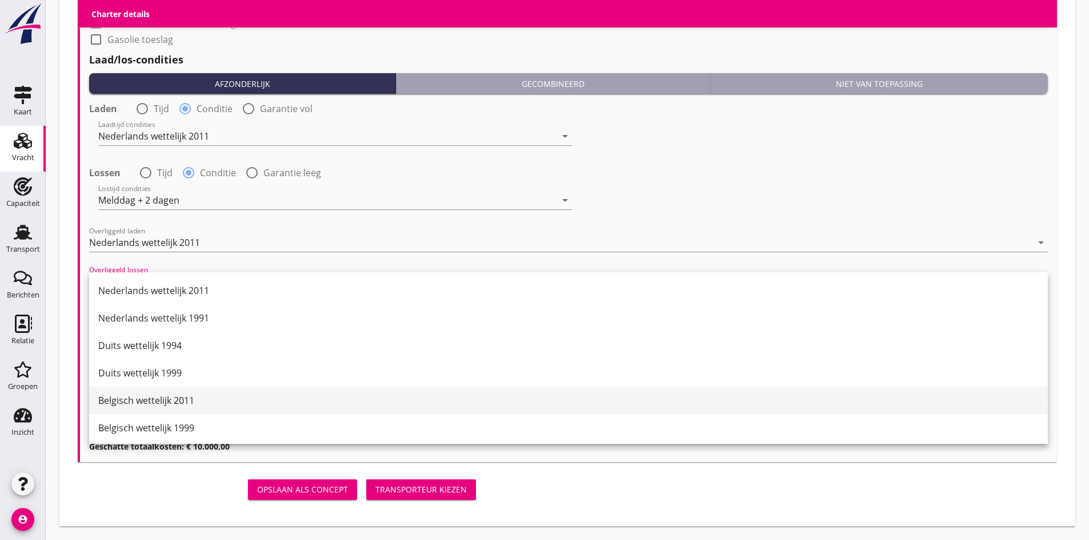
click at [156, 403] on div "Belgisch wettelijk 2011" at bounding box center [568, 400] width 941 height 14
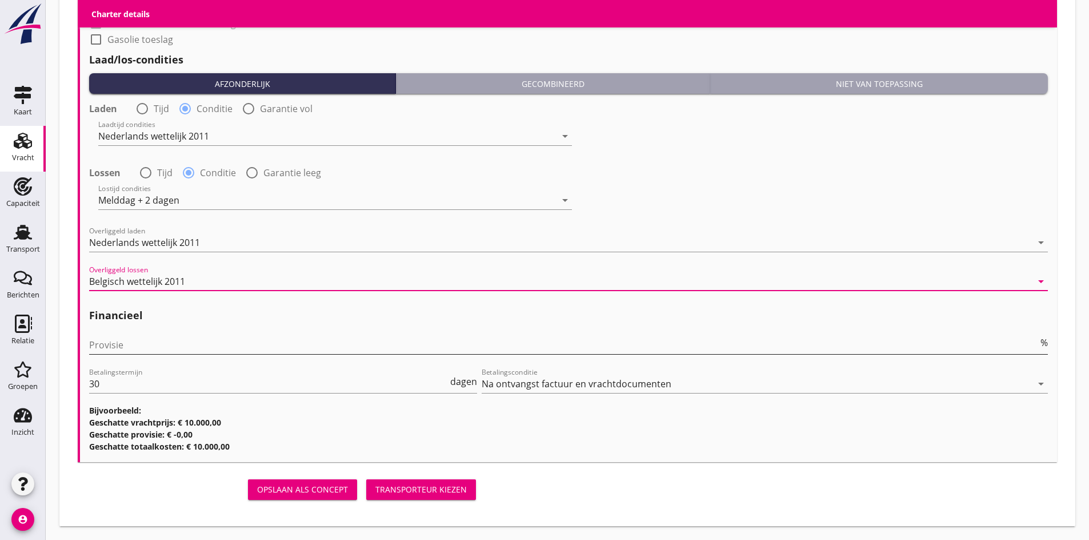
click at [133, 346] on input "Provisie" at bounding box center [563, 345] width 949 height 18
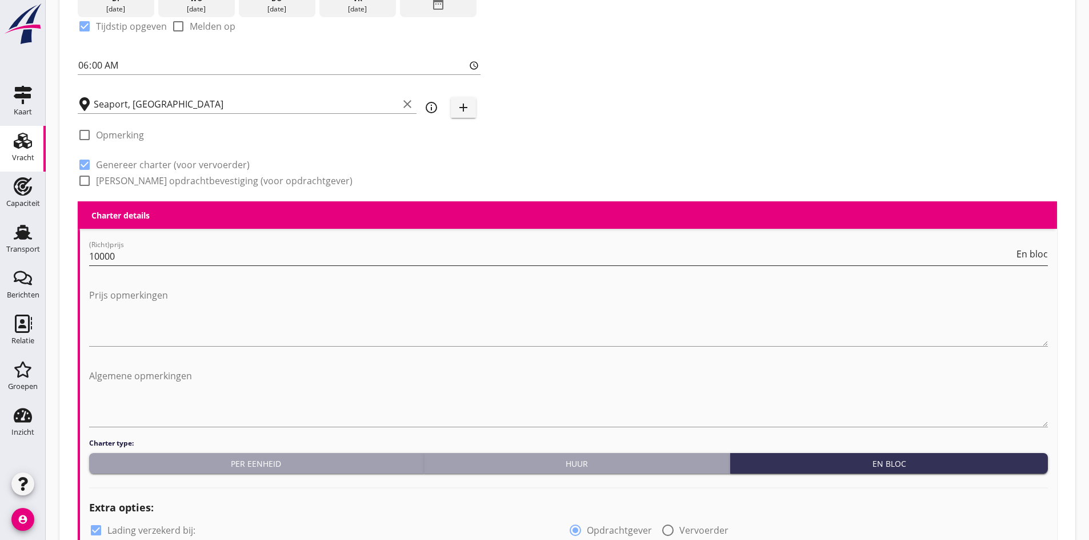
scroll to position [197, 0]
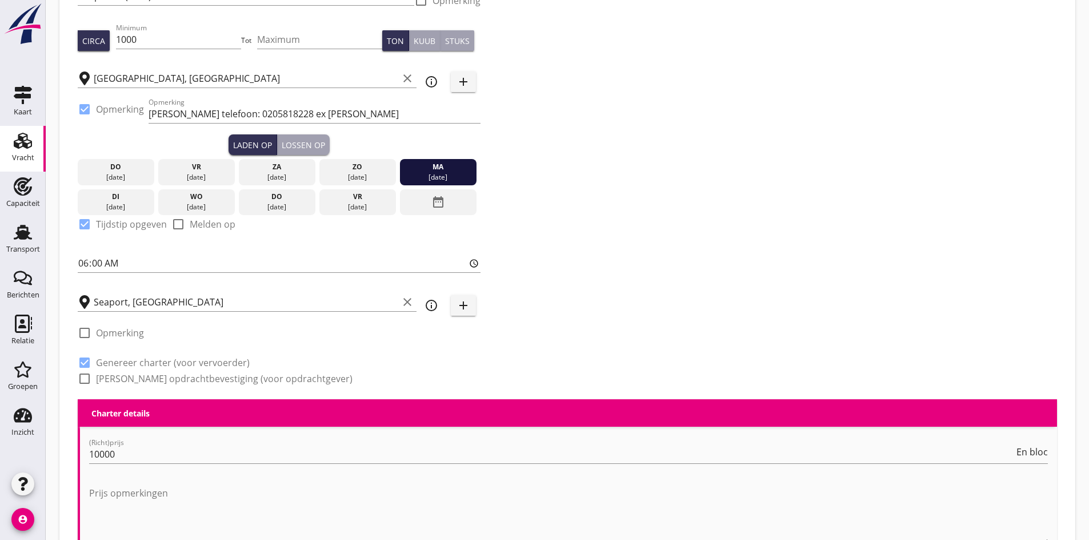
type input "5"
click at [87, 377] on div at bounding box center [84, 378] width 19 height 19
checkbox input "true"
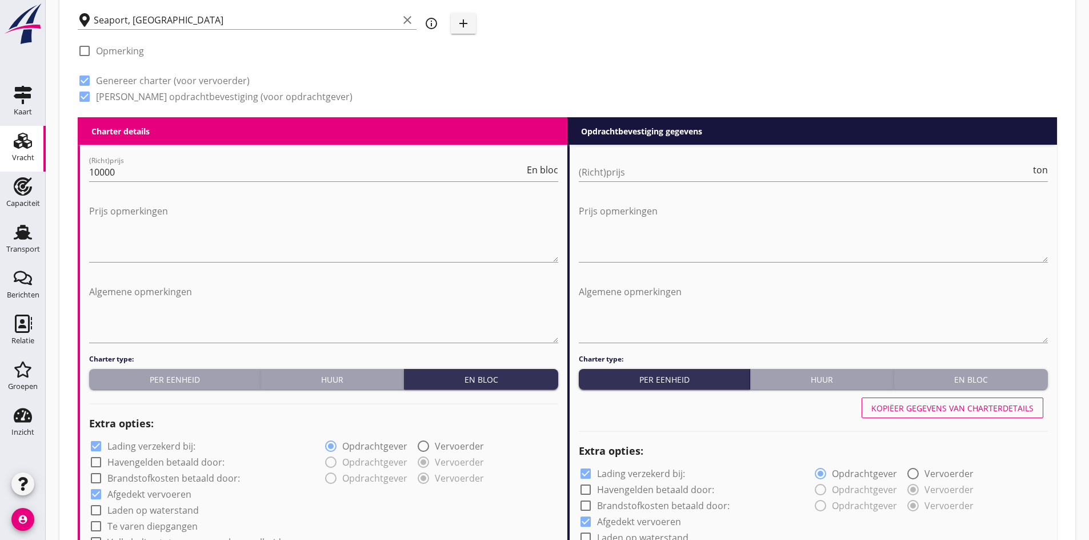
scroll to position [540, 0]
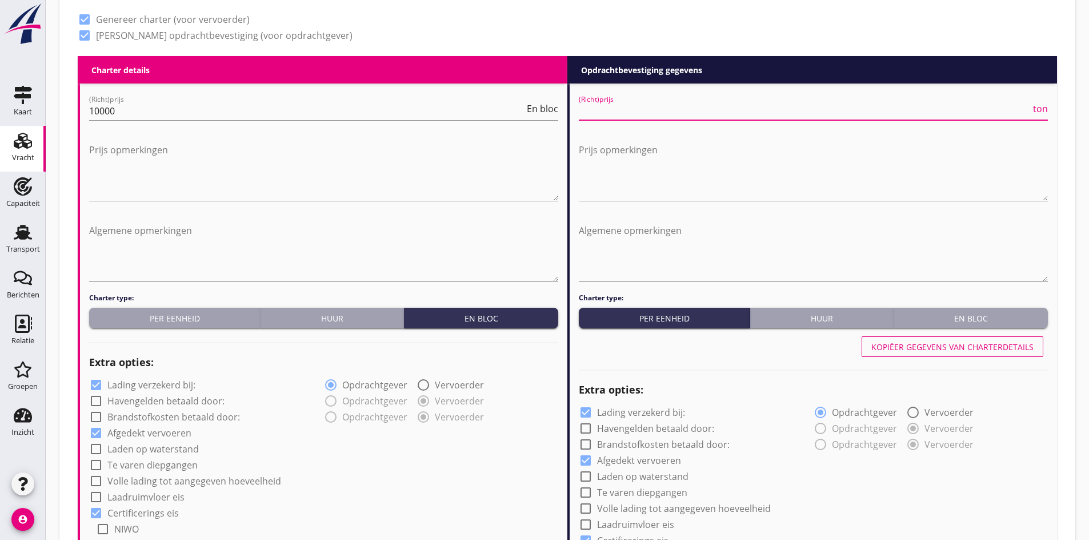
click at [613, 107] on input "(Richt)prijs" at bounding box center [805, 111] width 452 height 18
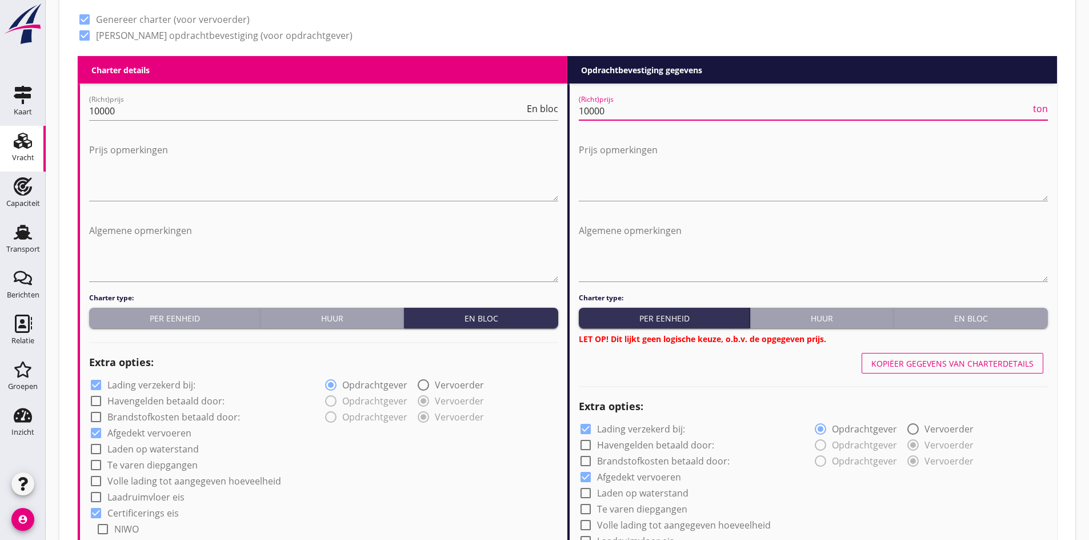
type input "10000"
click at [917, 358] on div "Kopiëer gegevens van charterdetails" at bounding box center [953, 363] width 162 height 12
type input "Tarwe (110)"
type input "Gerst (120)"
type input "Kunstmest (7242)"
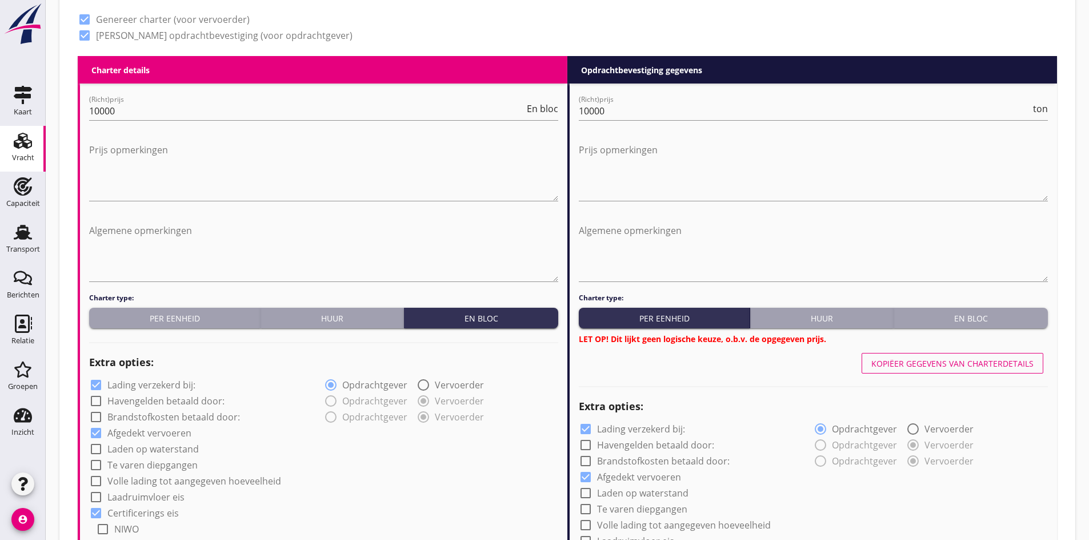
type input "a"
radio input "false"
radio input "true"
radio input "false"
radio input "true"
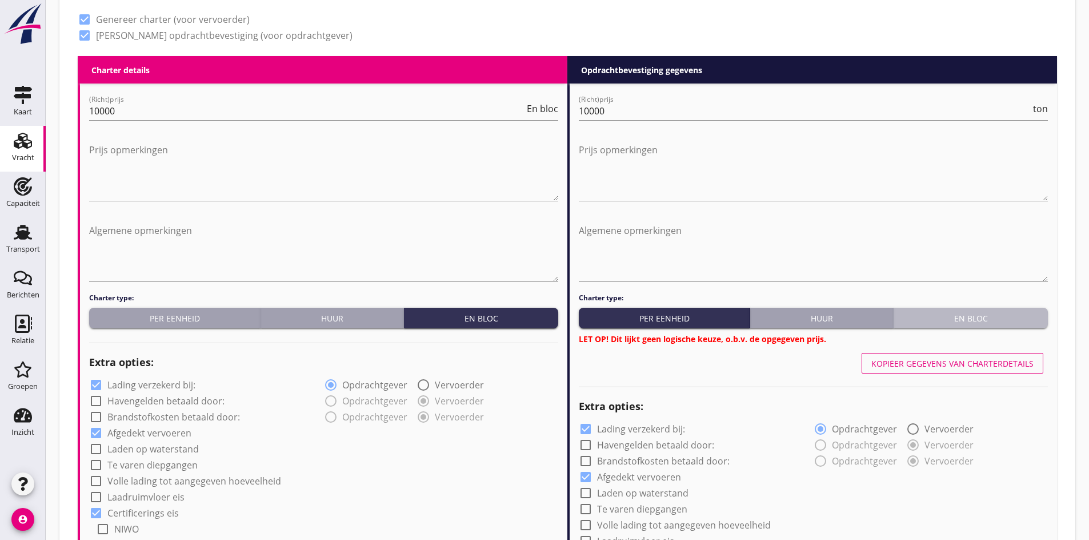
click at [951, 320] on div "En bloc" at bounding box center [970, 318] width 145 height 12
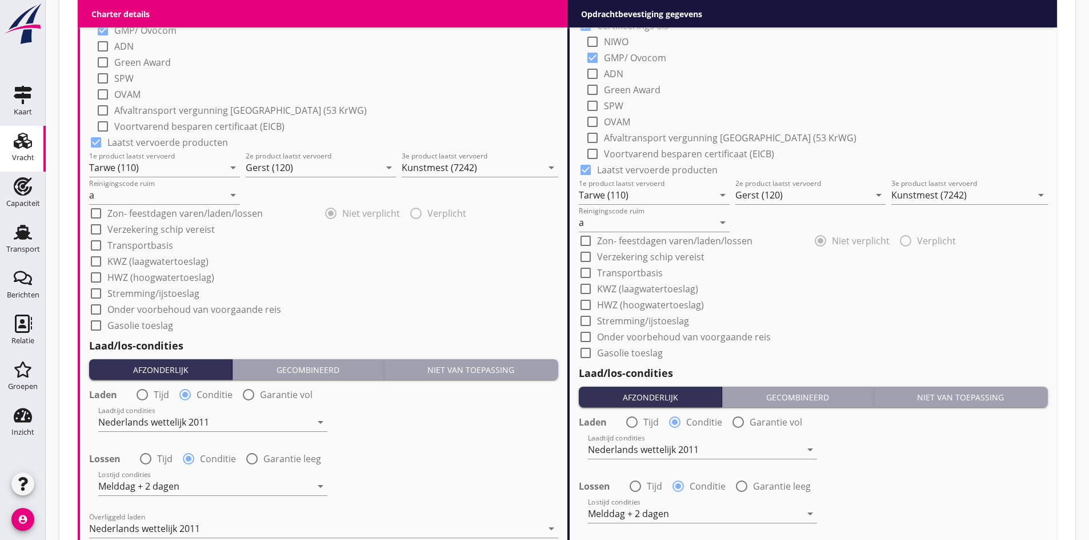
scroll to position [1367, 0]
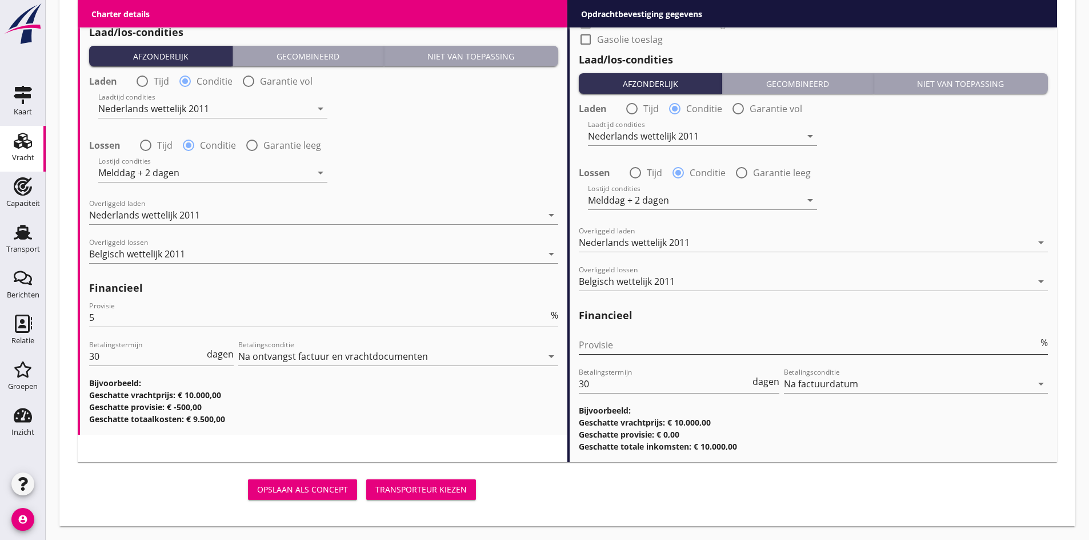
click at [631, 351] on input "Provisie" at bounding box center [809, 345] width 460 height 18
type input "0"
click at [437, 492] on div "Transporteur kiezen" at bounding box center [421, 489] width 91 height 12
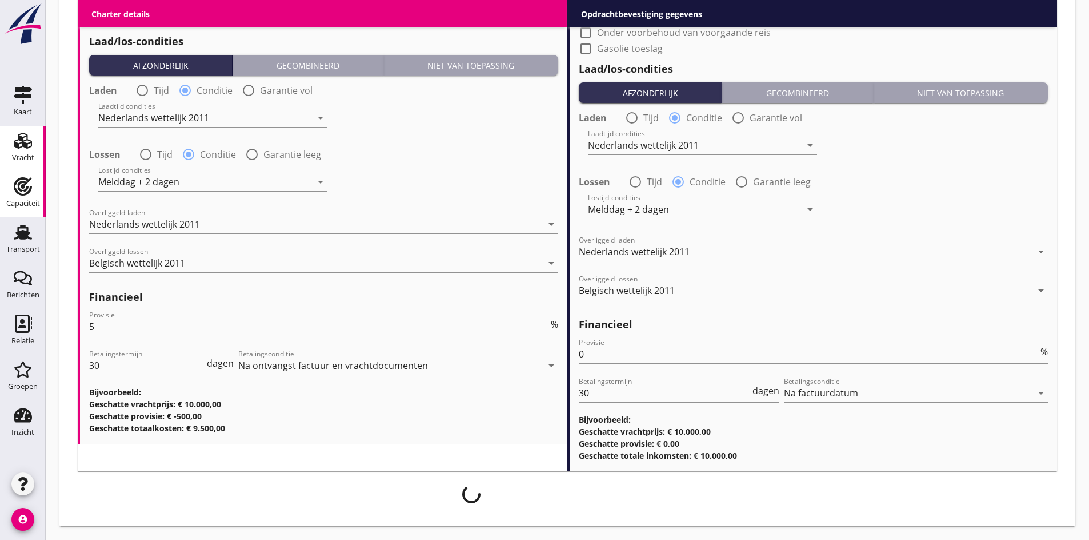
scroll to position [1358, 0]
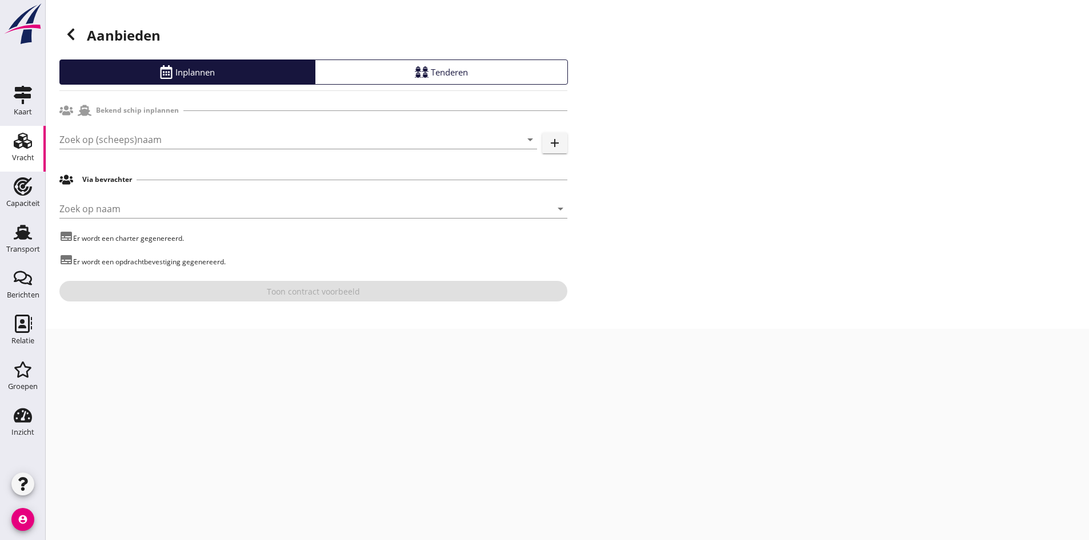
click at [118, 129] on div "Zoek op (scheeps)naam arrow_drop_down add" at bounding box center [313, 141] width 508 height 37
click at [125, 143] on input "Zoek op (scheeps)naam" at bounding box center [282, 139] width 446 height 18
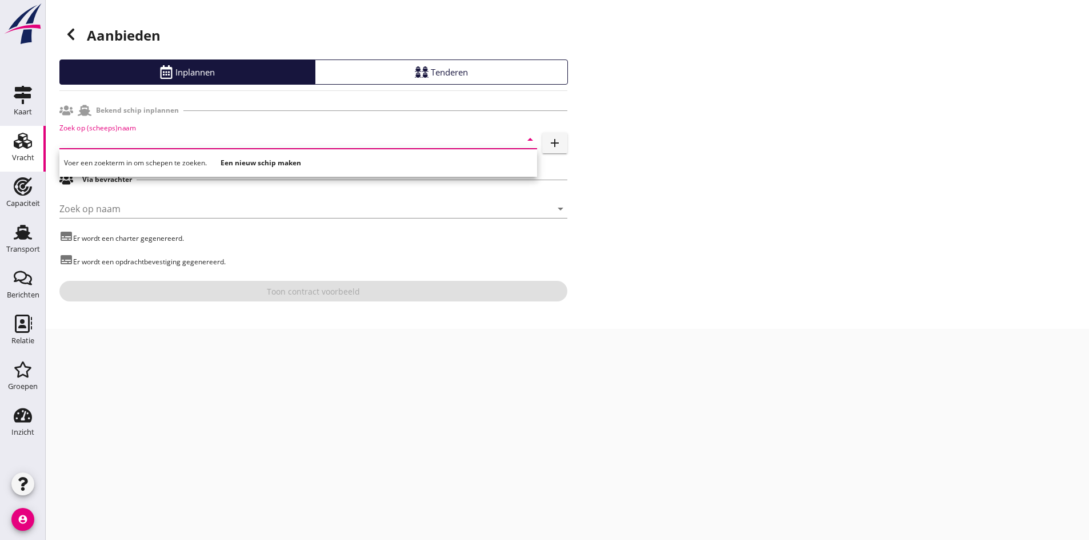
type input "M"
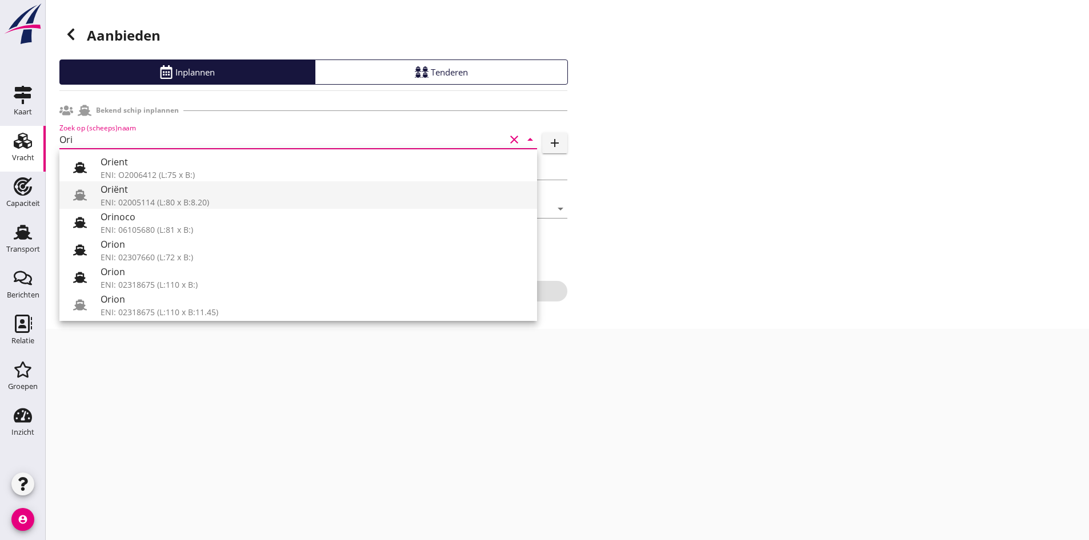
click at [177, 198] on div "ENI: 02005114 (L:80 x B:8.20)" at bounding box center [315, 202] width 428 height 12
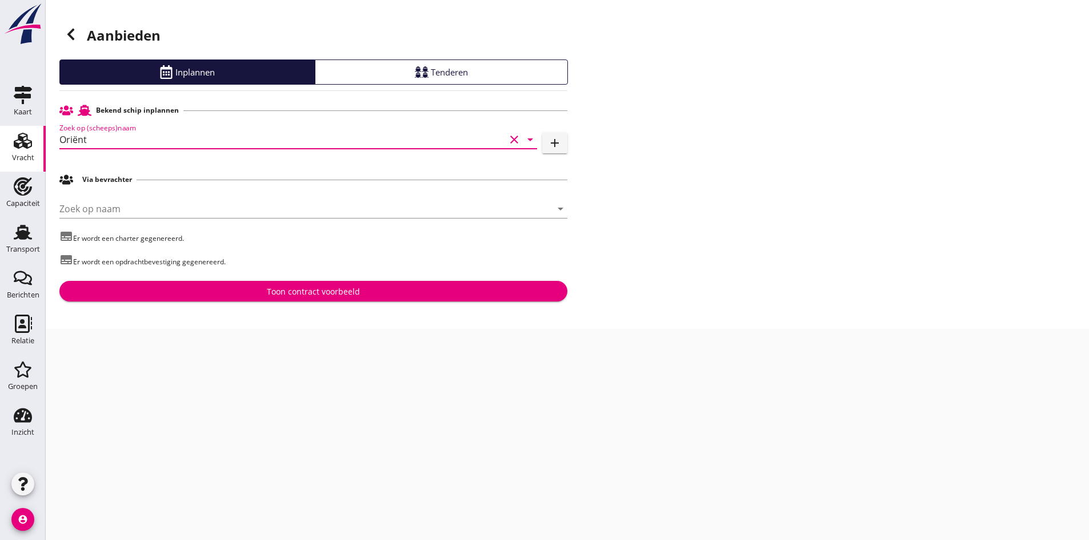
type input "Oriënt"
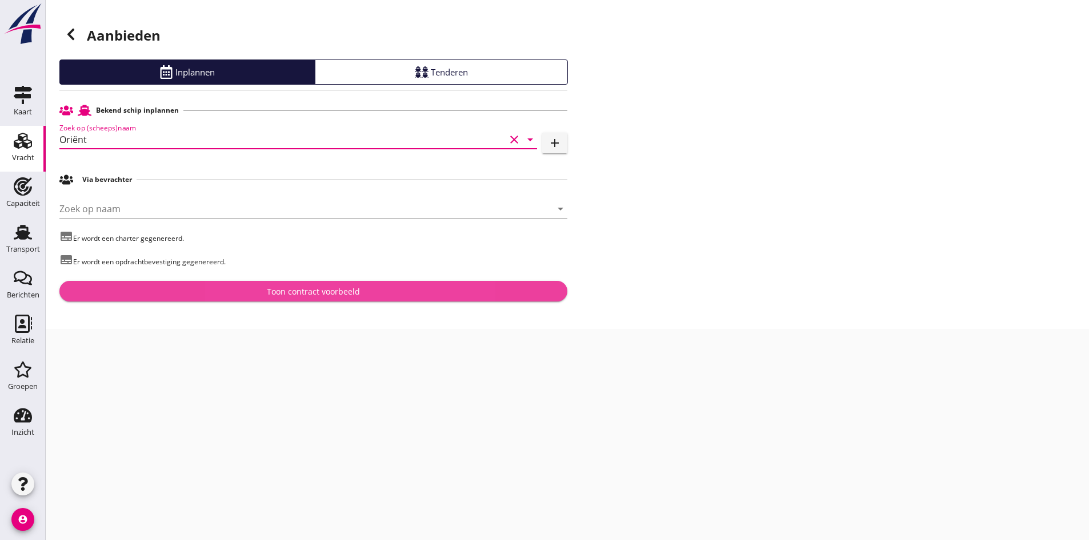
click at [248, 287] on div "Toon contract voorbeeld" at bounding box center [314, 291] width 490 height 12
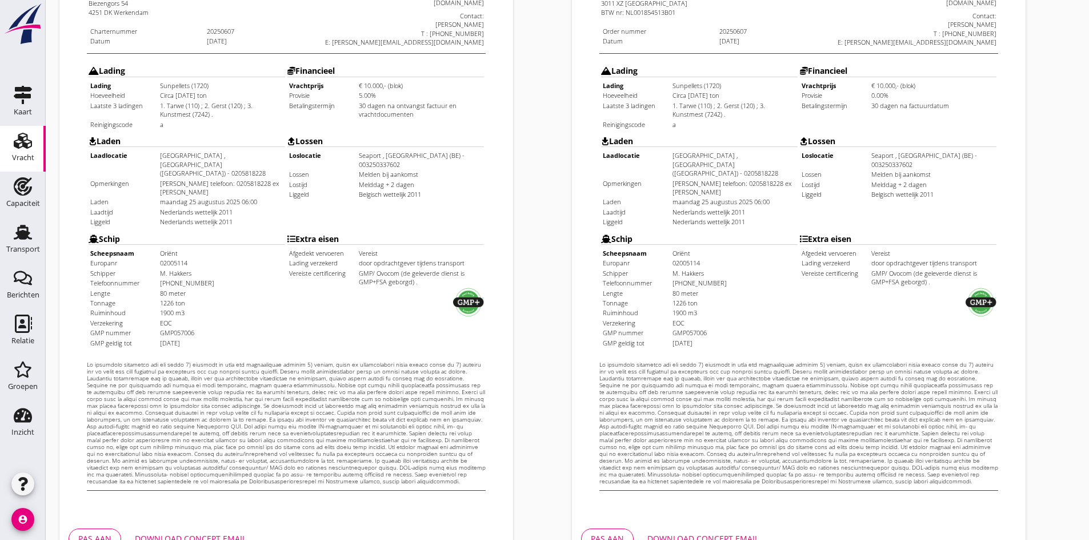
scroll to position [307, 0]
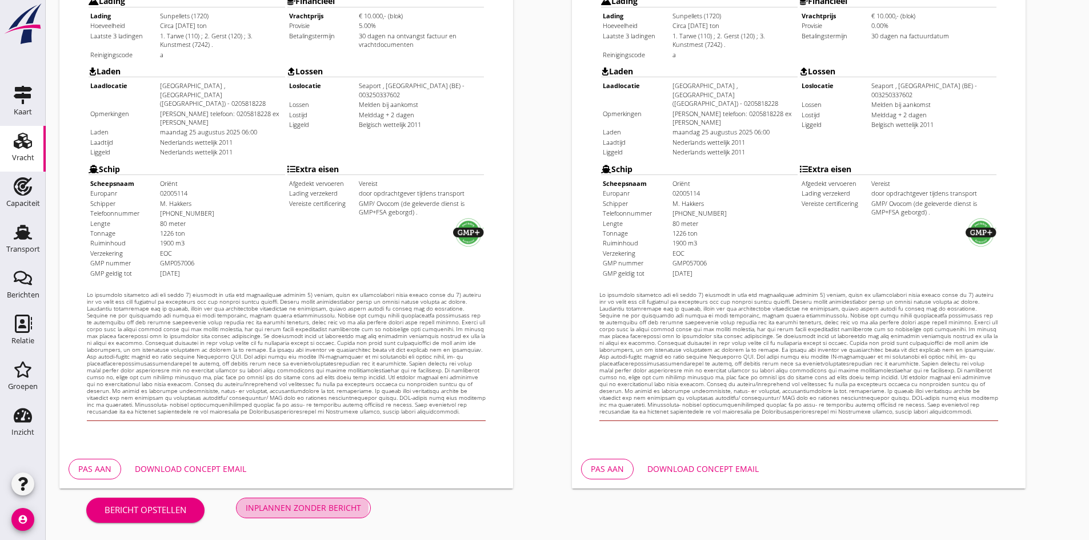
click at [347, 516] on button "Inplannen zonder bericht" at bounding box center [303, 507] width 135 height 21
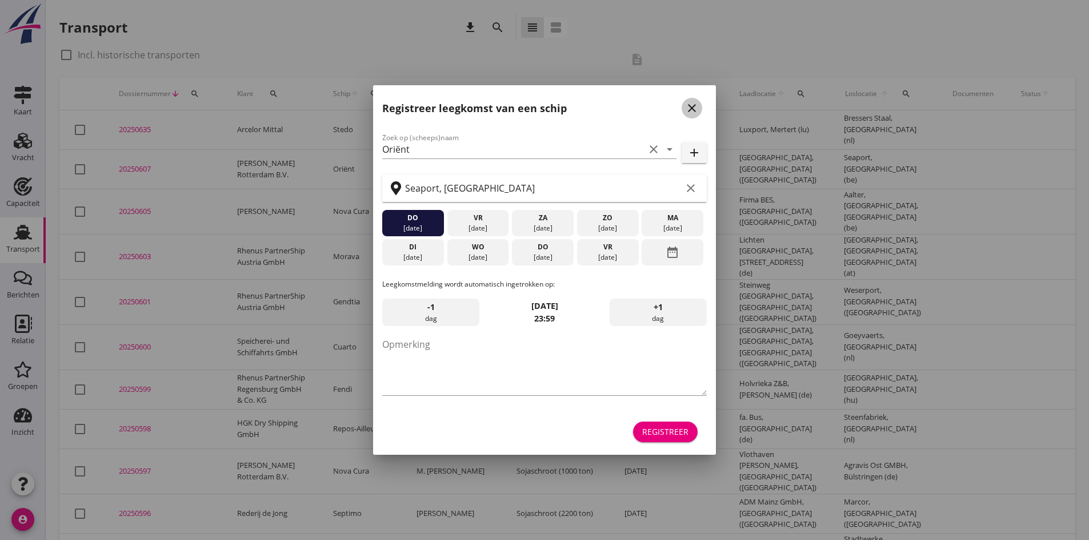
click at [695, 106] on icon "close" at bounding box center [692, 108] width 14 height 14
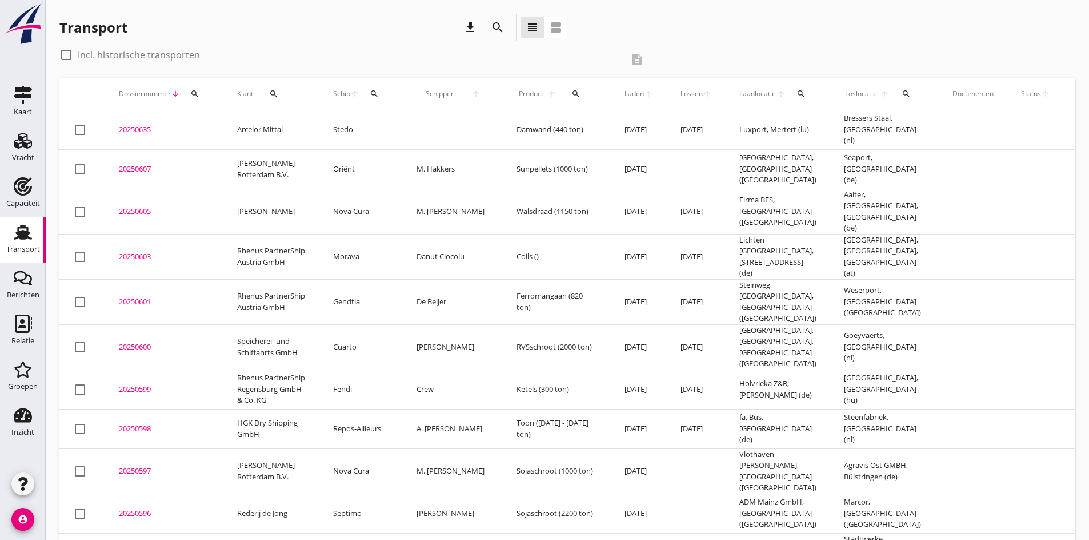
click at [145, 175] on td "20250607 upload_file Drop hier uw bestand om het aan het dossier toe te voegen" at bounding box center [164, 168] width 118 height 39
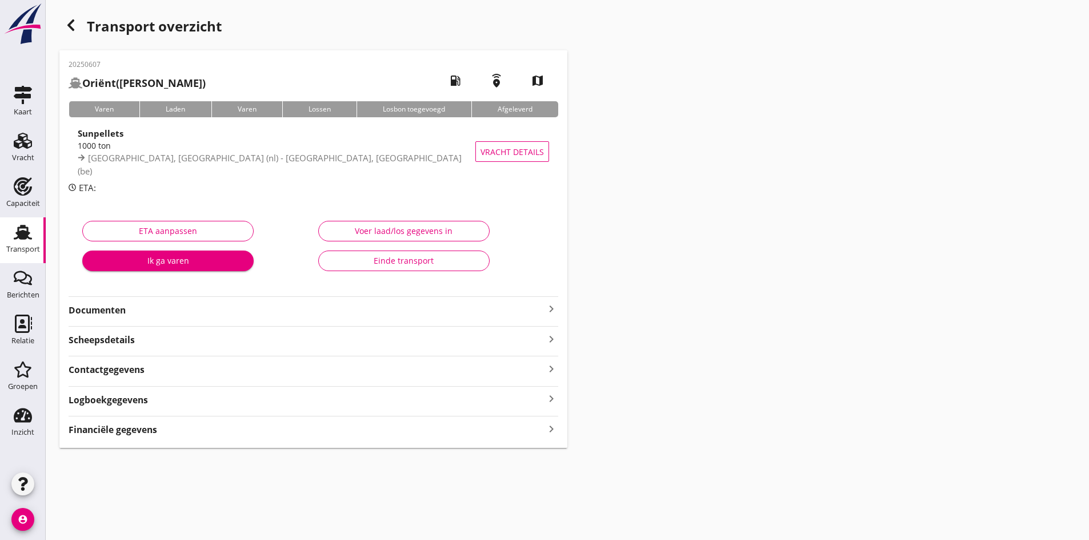
click at [544, 308] on strong "Documenten" at bounding box center [307, 309] width 476 height 13
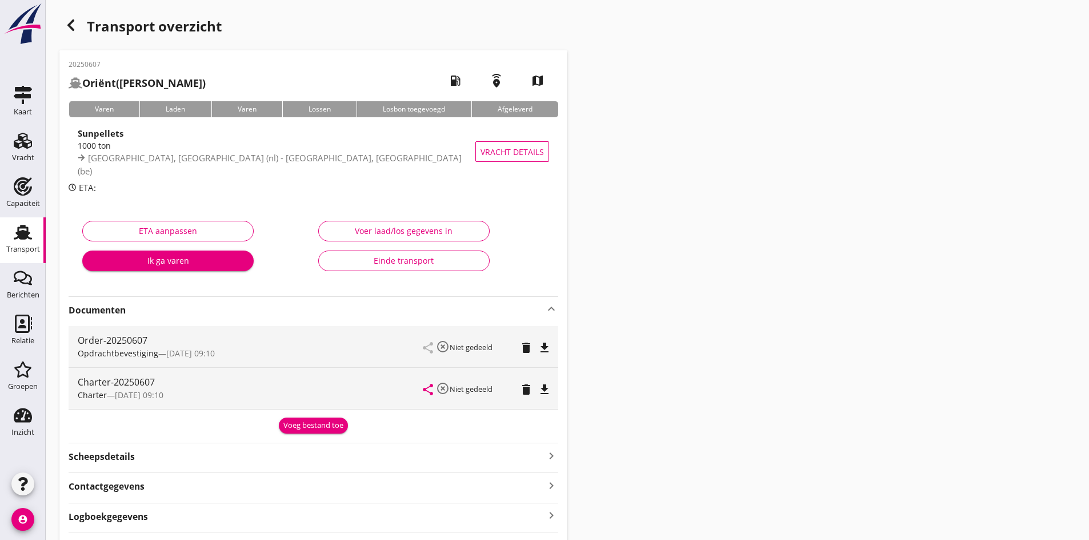
click at [544, 390] on icon "file_download" at bounding box center [545, 389] width 14 height 14
click at [550, 348] on icon "file_download" at bounding box center [545, 348] width 14 height 14
drag, startPoint x: 14, startPoint y: 142, endPoint x: 4, endPoint y: 144, distance: 10.0
click at [14, 142] on use at bounding box center [23, 141] width 18 height 16
